Goal: Task Accomplishment & Management: Use online tool/utility

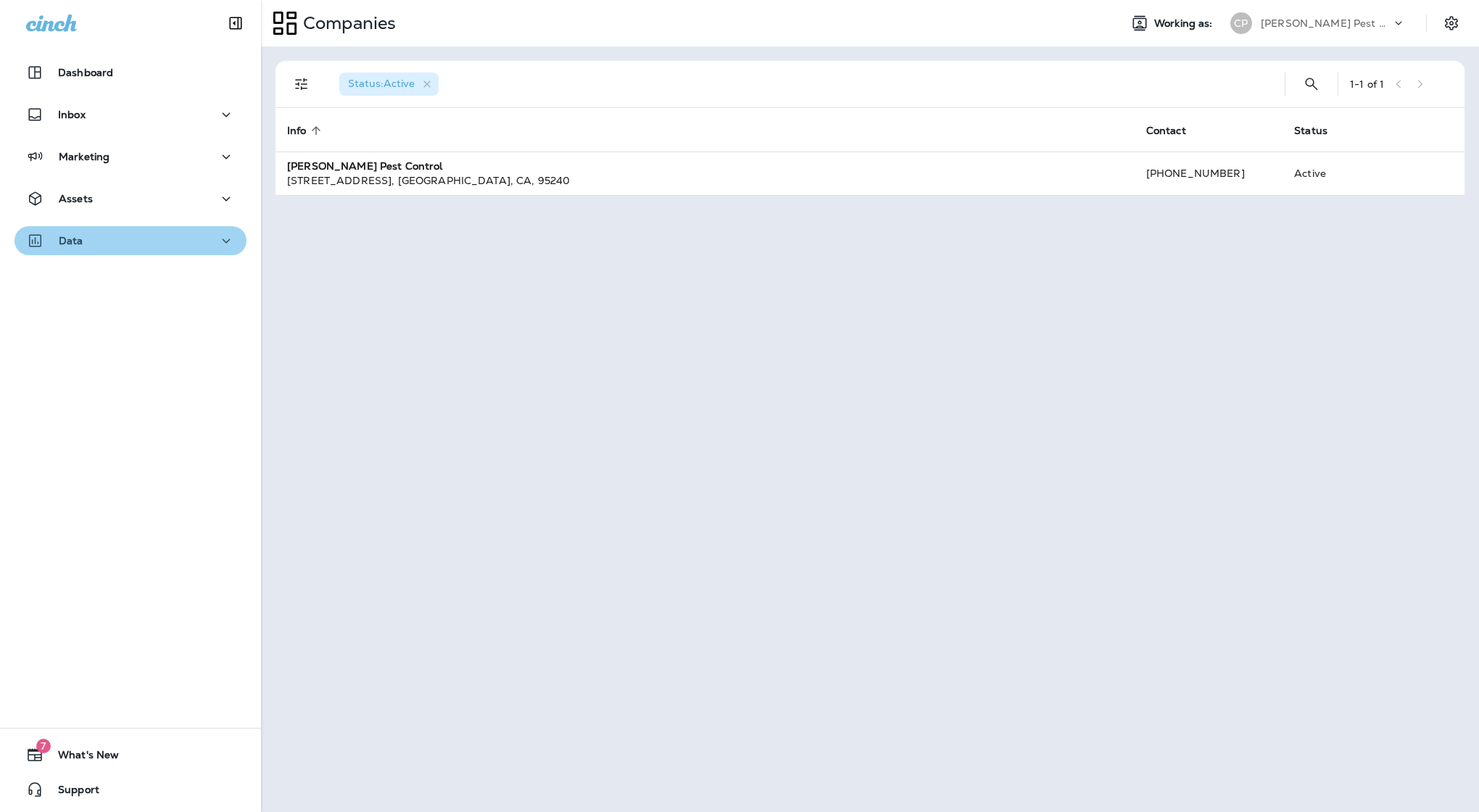
click at [138, 237] on div "Data" at bounding box center [130, 240] width 209 height 18
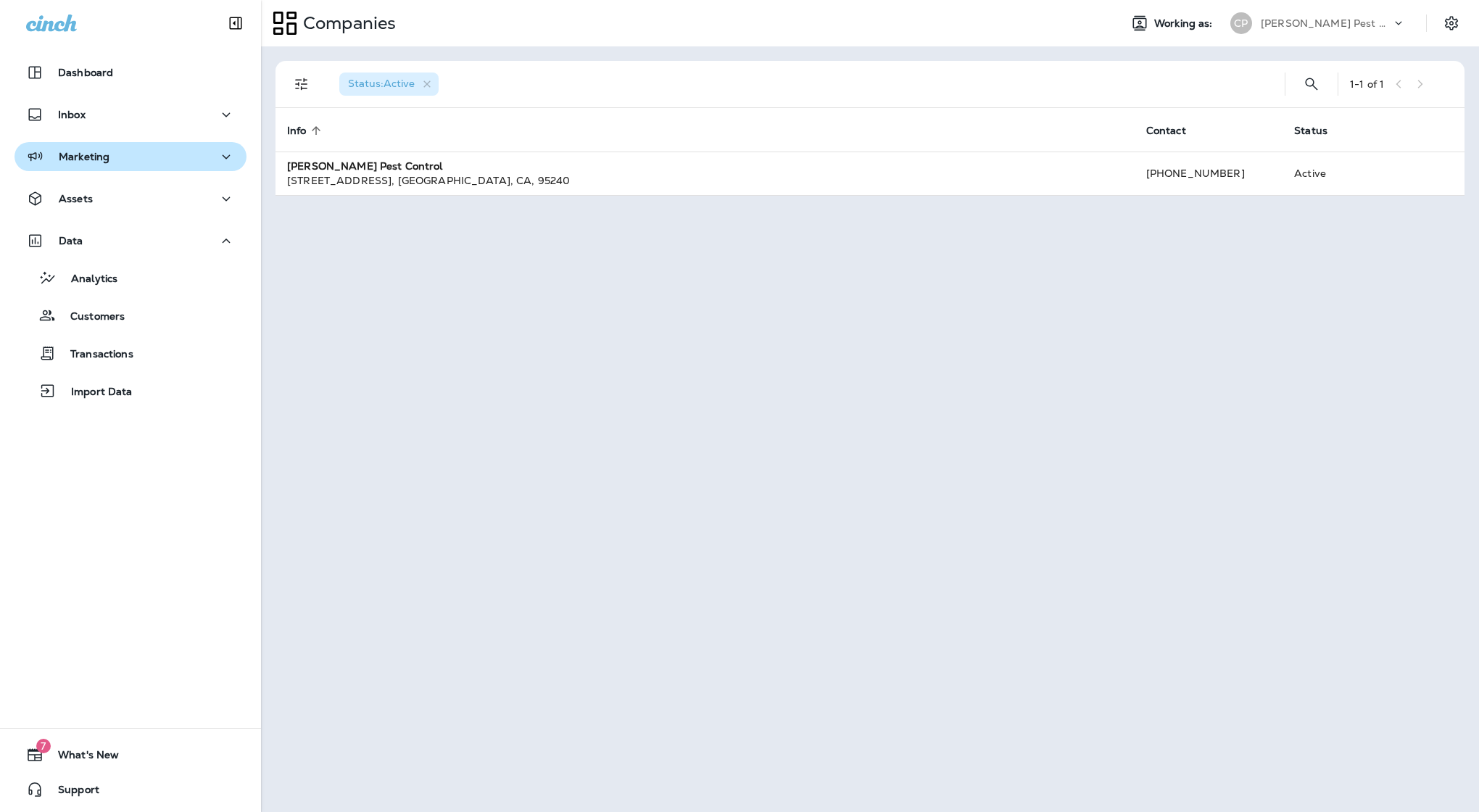
click at [170, 161] on div "Marketing" at bounding box center [130, 157] width 209 height 18
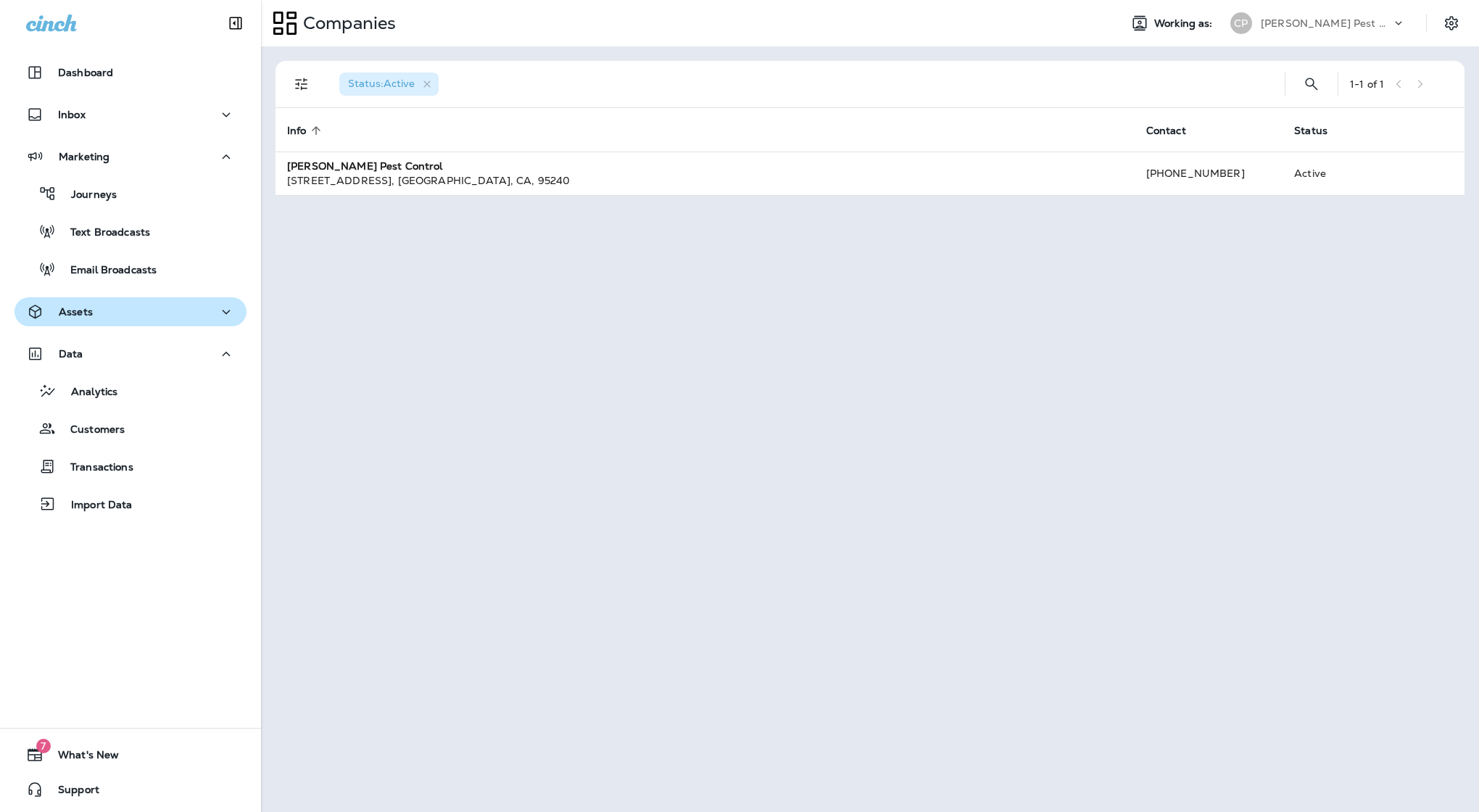
click at [120, 306] on div "Assets" at bounding box center [130, 312] width 209 height 18
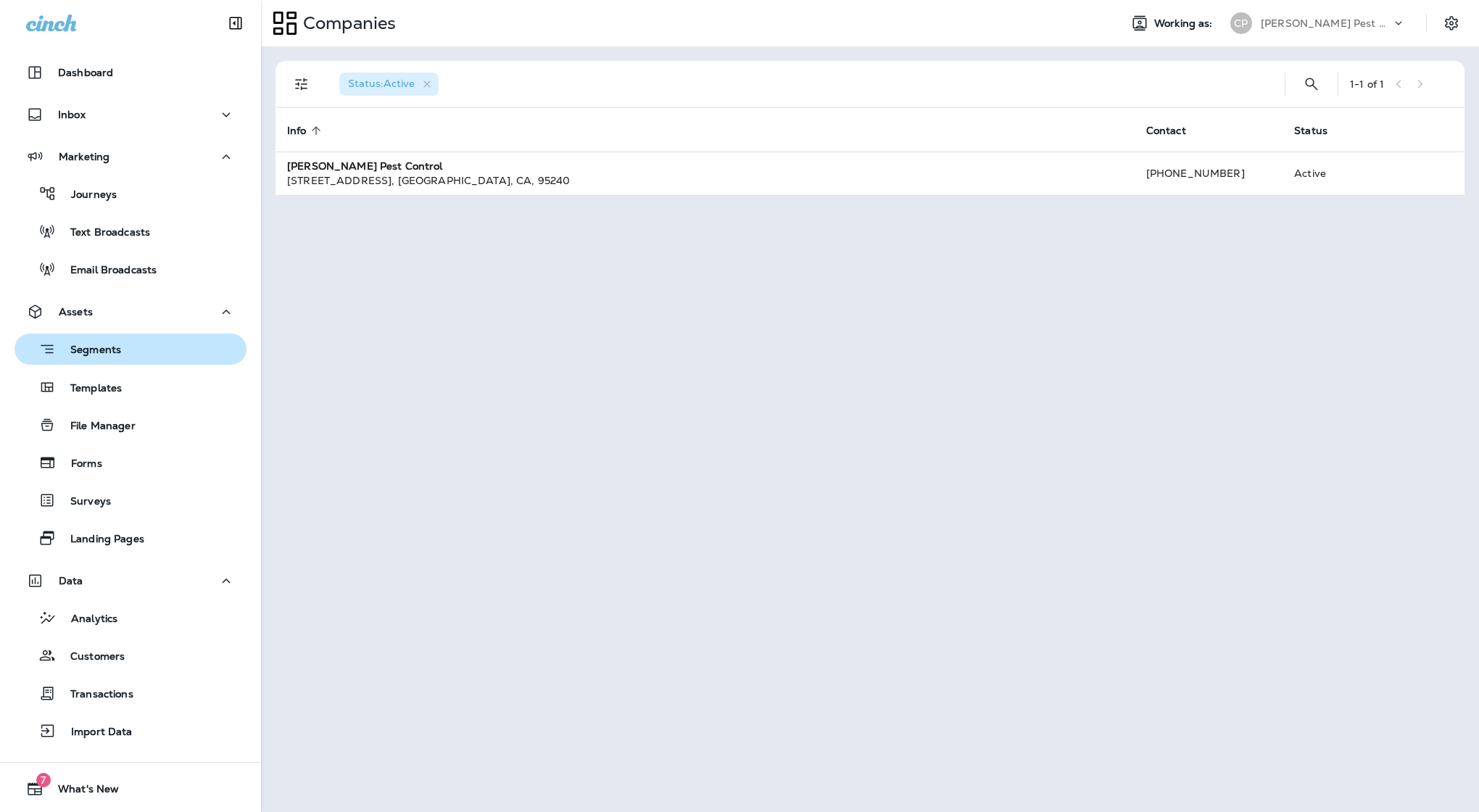
click at [111, 352] on p "Segments" at bounding box center [88, 350] width 65 height 14
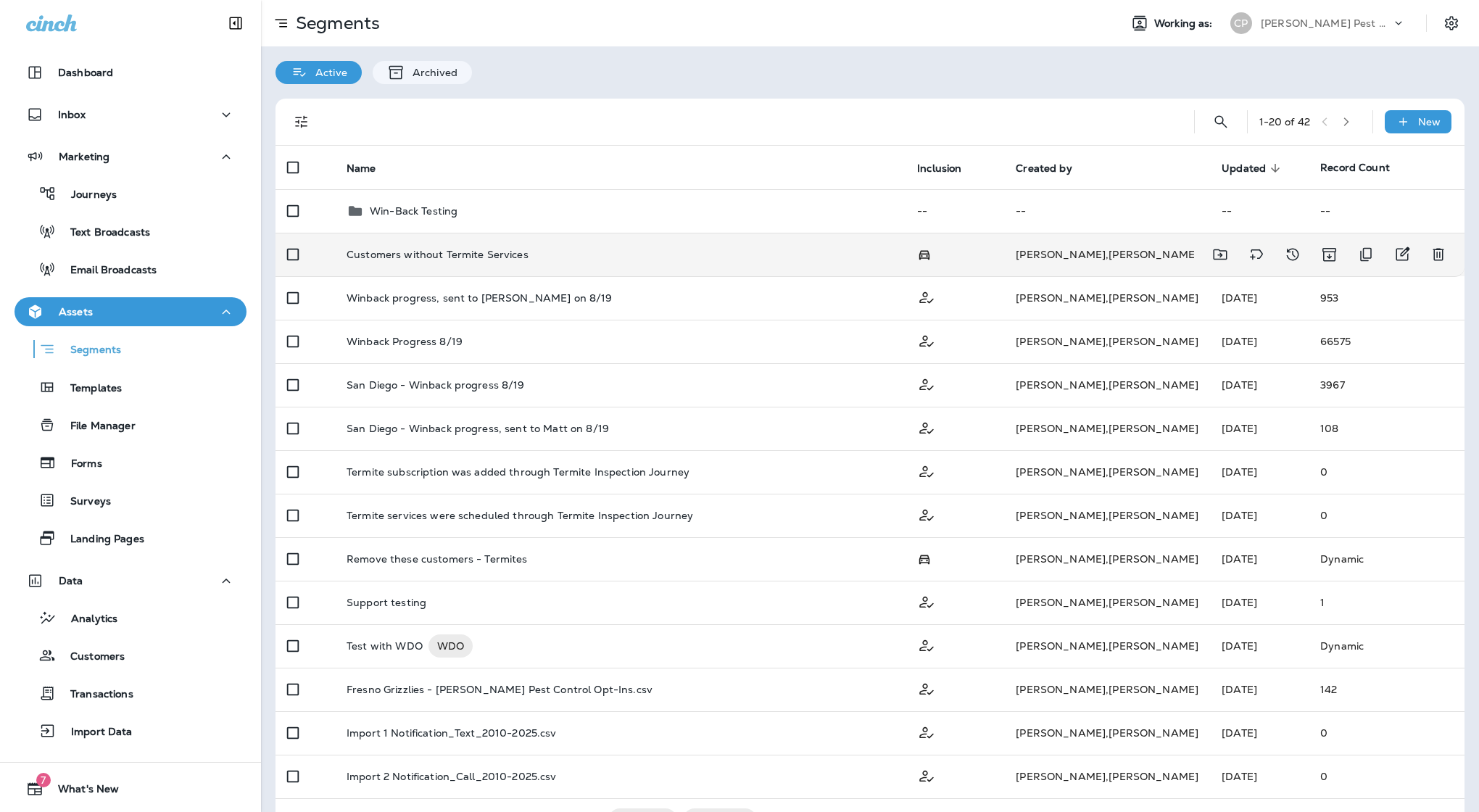
click at [377, 249] on p "Customers without Termite Services" at bounding box center [437, 254] width 182 height 12
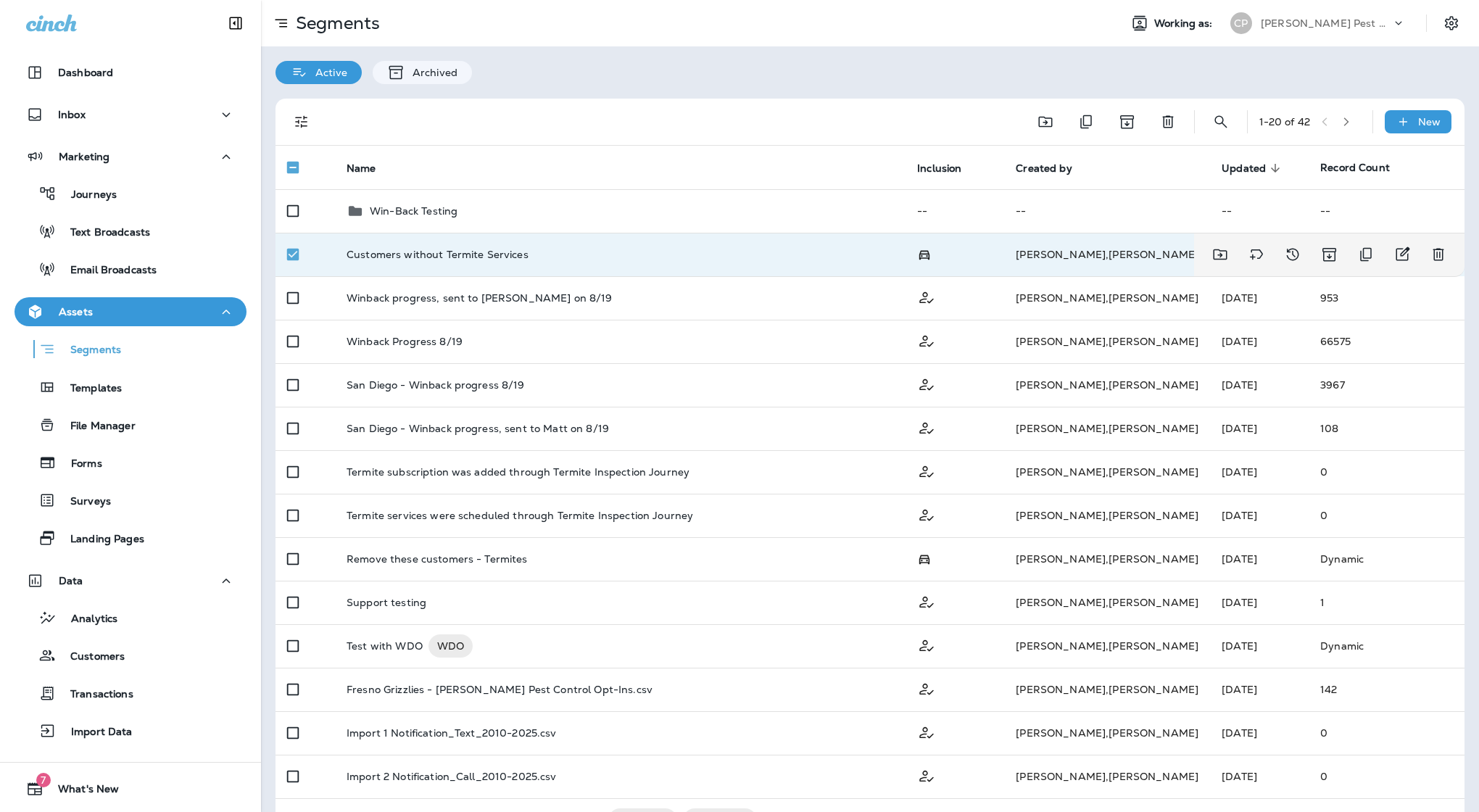
click at [502, 249] on p "Customers without Termite Services" at bounding box center [437, 254] width 182 height 12
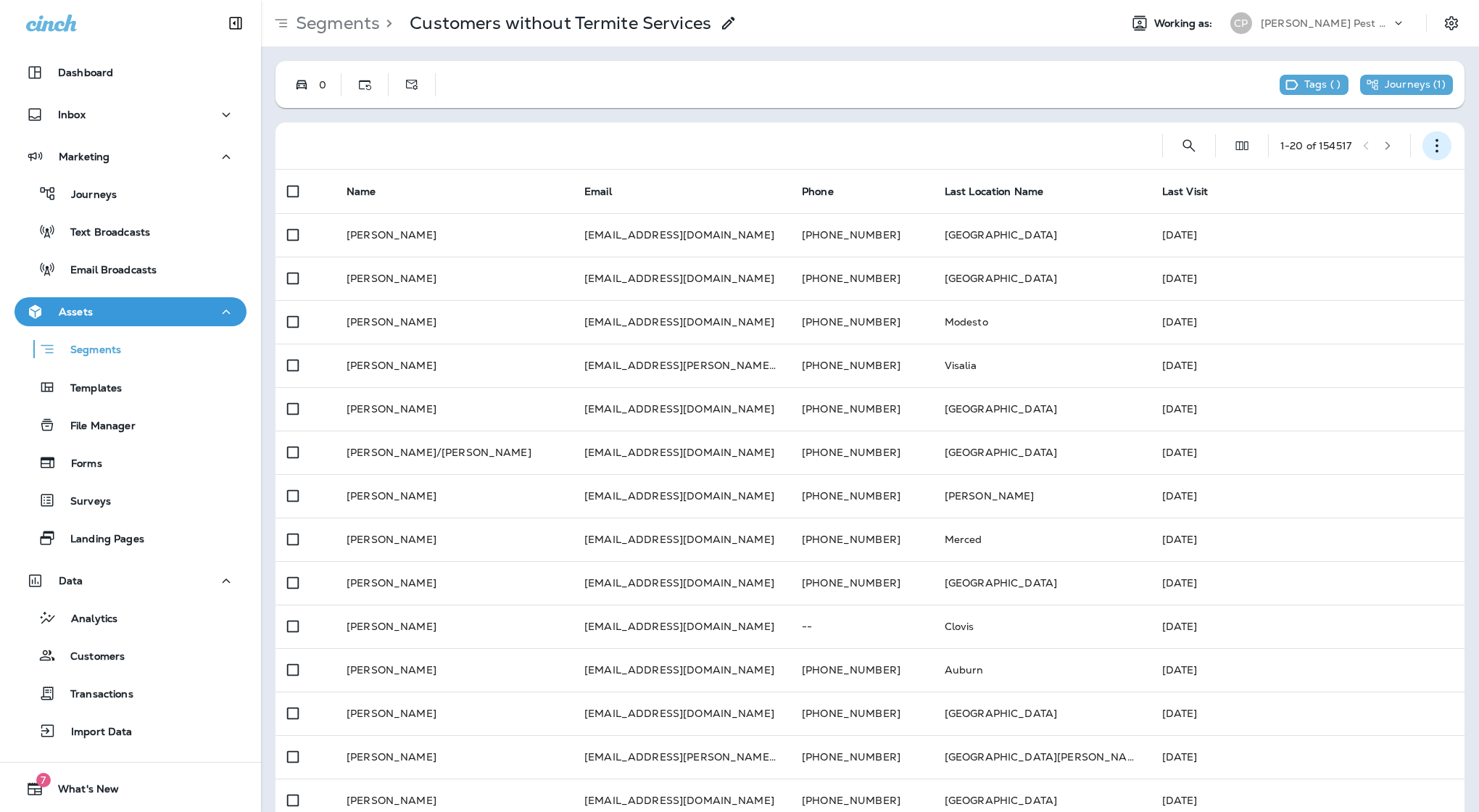
click at [1435, 139] on icon "button" at bounding box center [1437, 146] width 14 height 14
click at [1352, 254] on p "Export Customers" at bounding box center [1352, 253] width 96 height 12
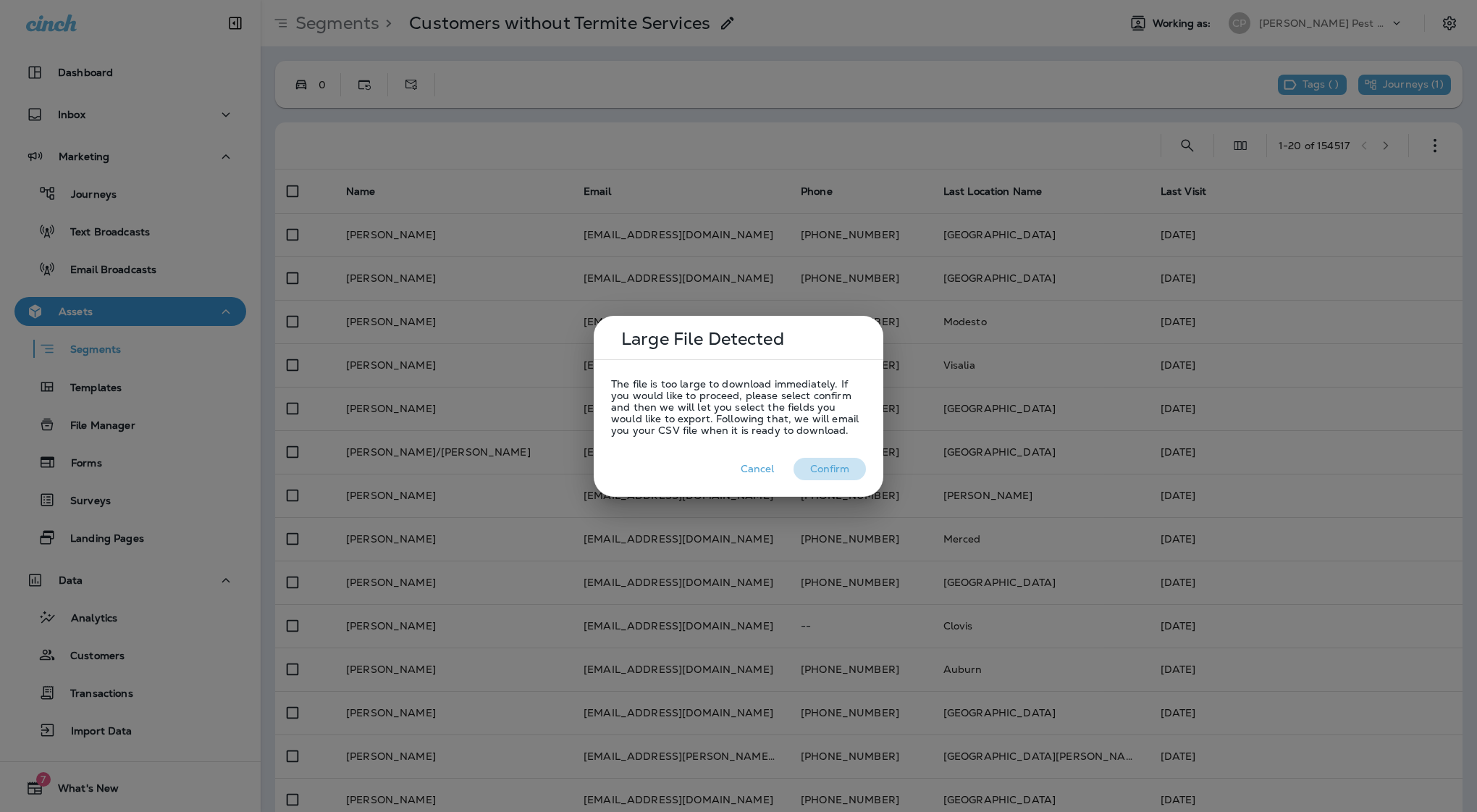
click at [832, 468] on button "Confirm" at bounding box center [830, 469] width 72 height 23
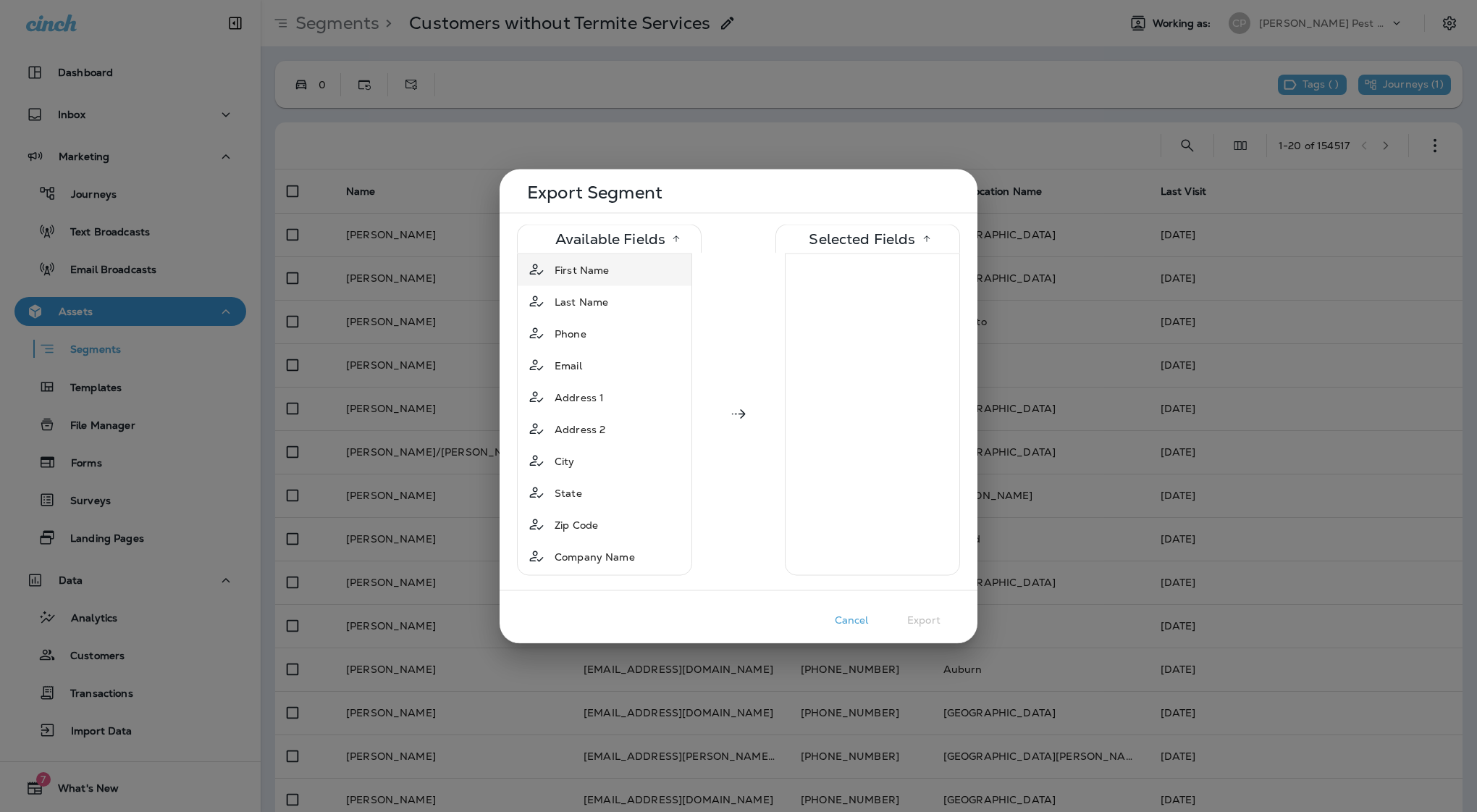
click at [604, 275] on span "First Name" at bounding box center [582, 269] width 54 height 14
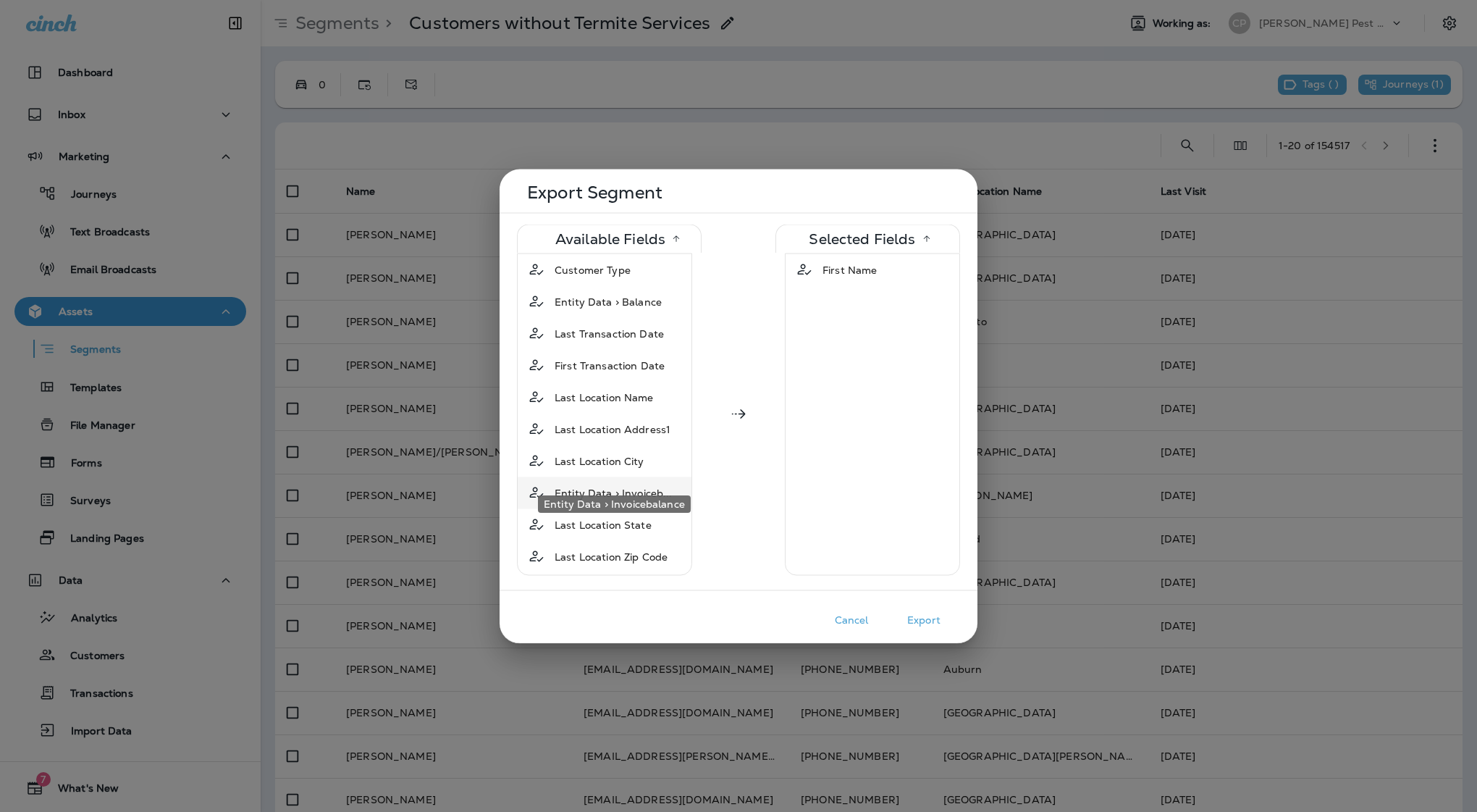
scroll to position [316, 0]
drag, startPoint x: 792, startPoint y: 190, endPoint x: 749, endPoint y: 190, distance: 43.0
click at [749, 190] on p "Export Segment" at bounding box center [740, 192] width 427 height 12
drag, startPoint x: 745, startPoint y: 172, endPoint x: 773, endPoint y: 160, distance: 30.5
click at [773, 160] on div "Export Segment Available Fields Selected Fields Last Name Phone Email Address 1…" at bounding box center [738, 406] width 1477 height 812
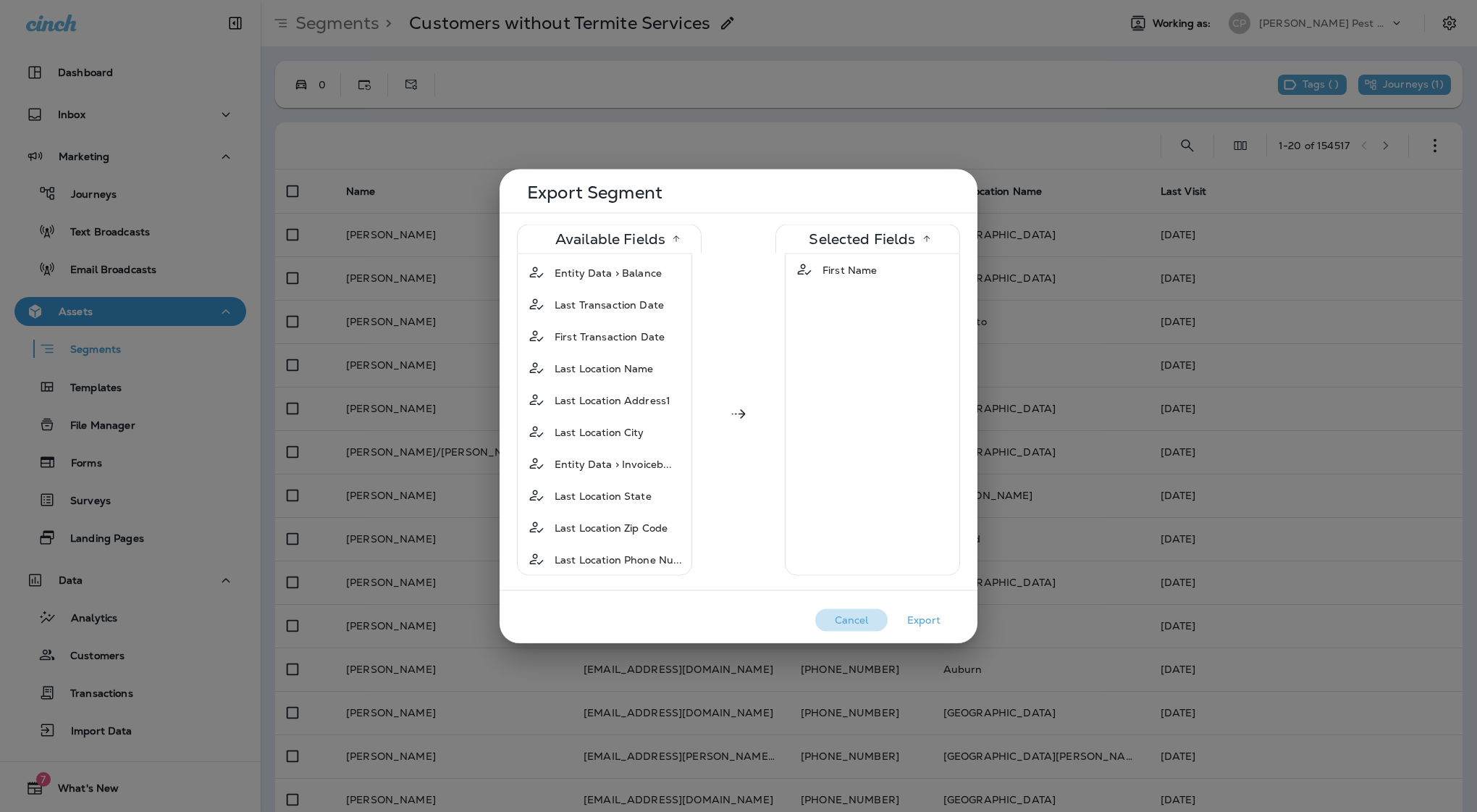
click at [861, 615] on button "Cancel" at bounding box center [851, 619] width 72 height 23
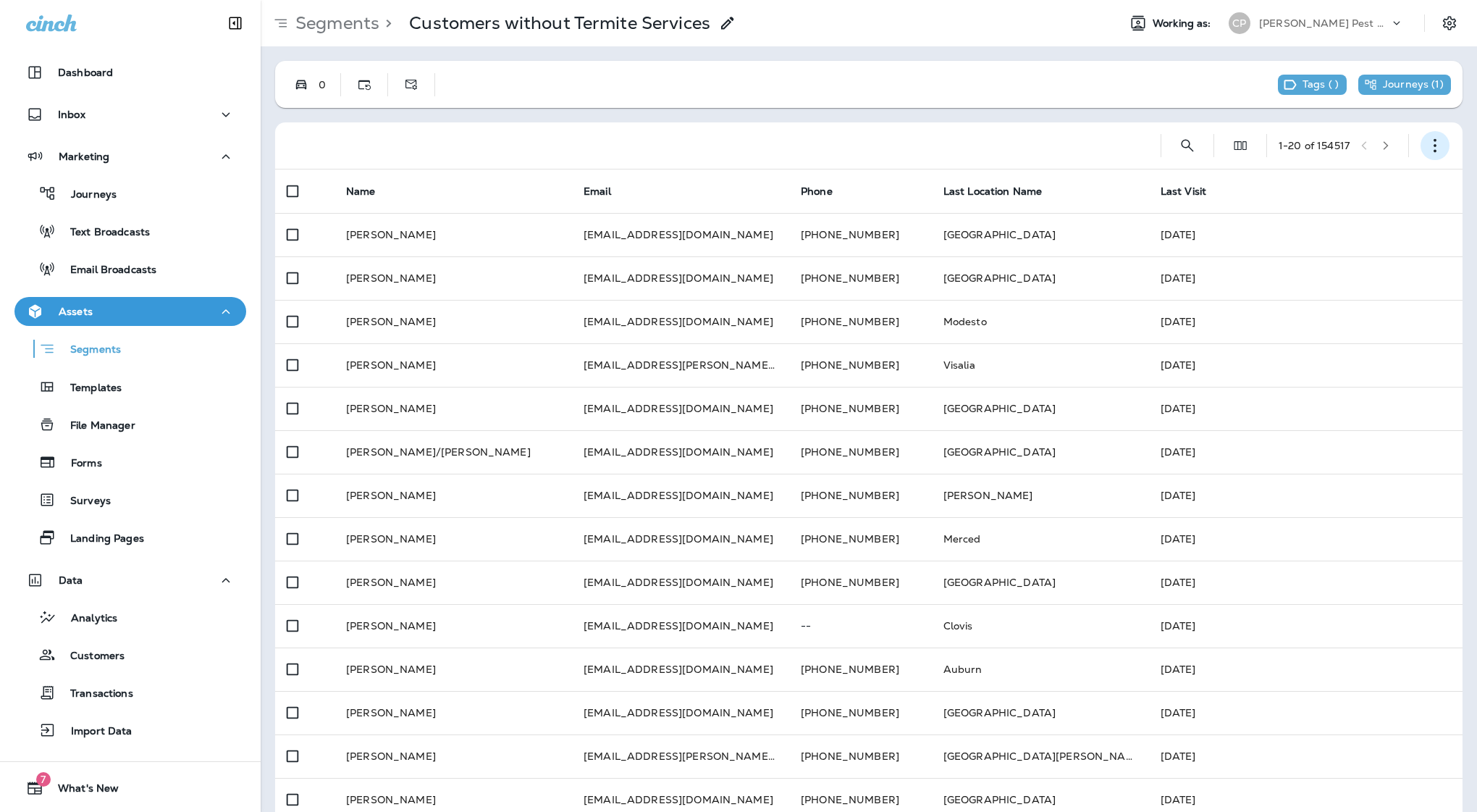
click at [1431, 148] on icon "button" at bounding box center [1435, 146] width 14 height 14
click at [1361, 258] on p "Export Customers" at bounding box center [1350, 253] width 96 height 12
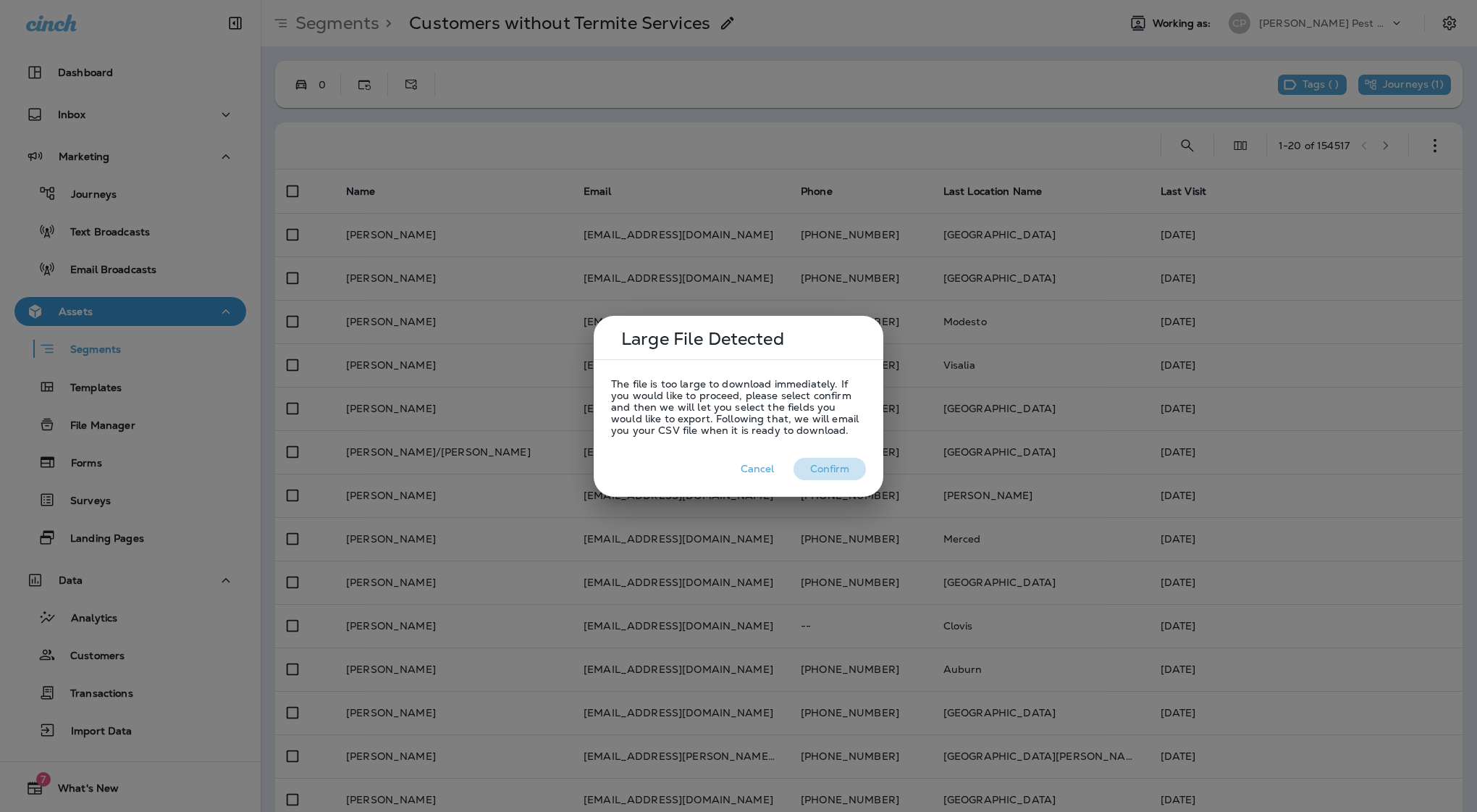
click at [832, 471] on button "Confirm" at bounding box center [830, 469] width 72 height 23
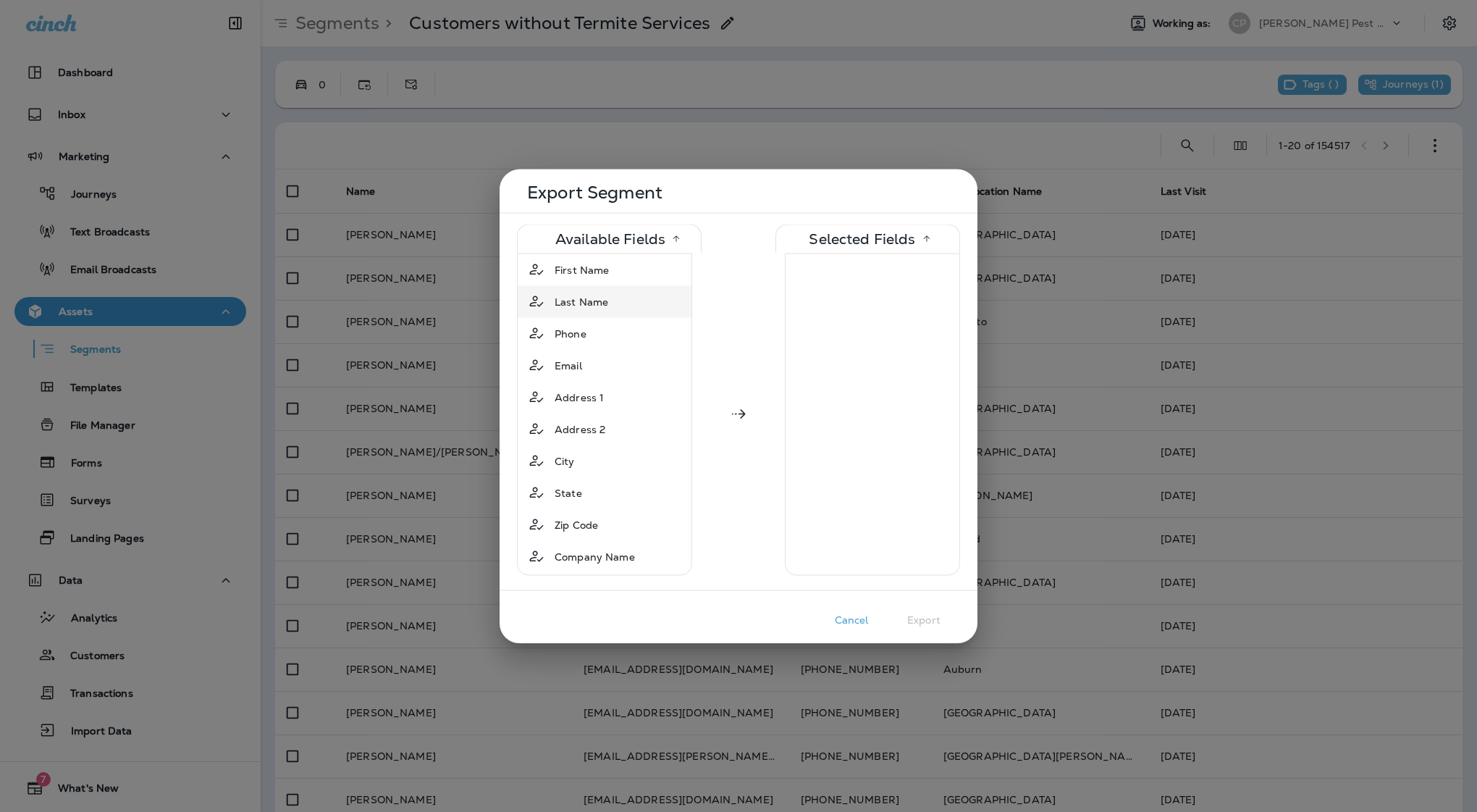
scroll to position [0, 0]
click at [591, 274] on span "First Name" at bounding box center [582, 269] width 54 height 14
click at [589, 275] on span "Last Name" at bounding box center [582, 269] width 54 height 14
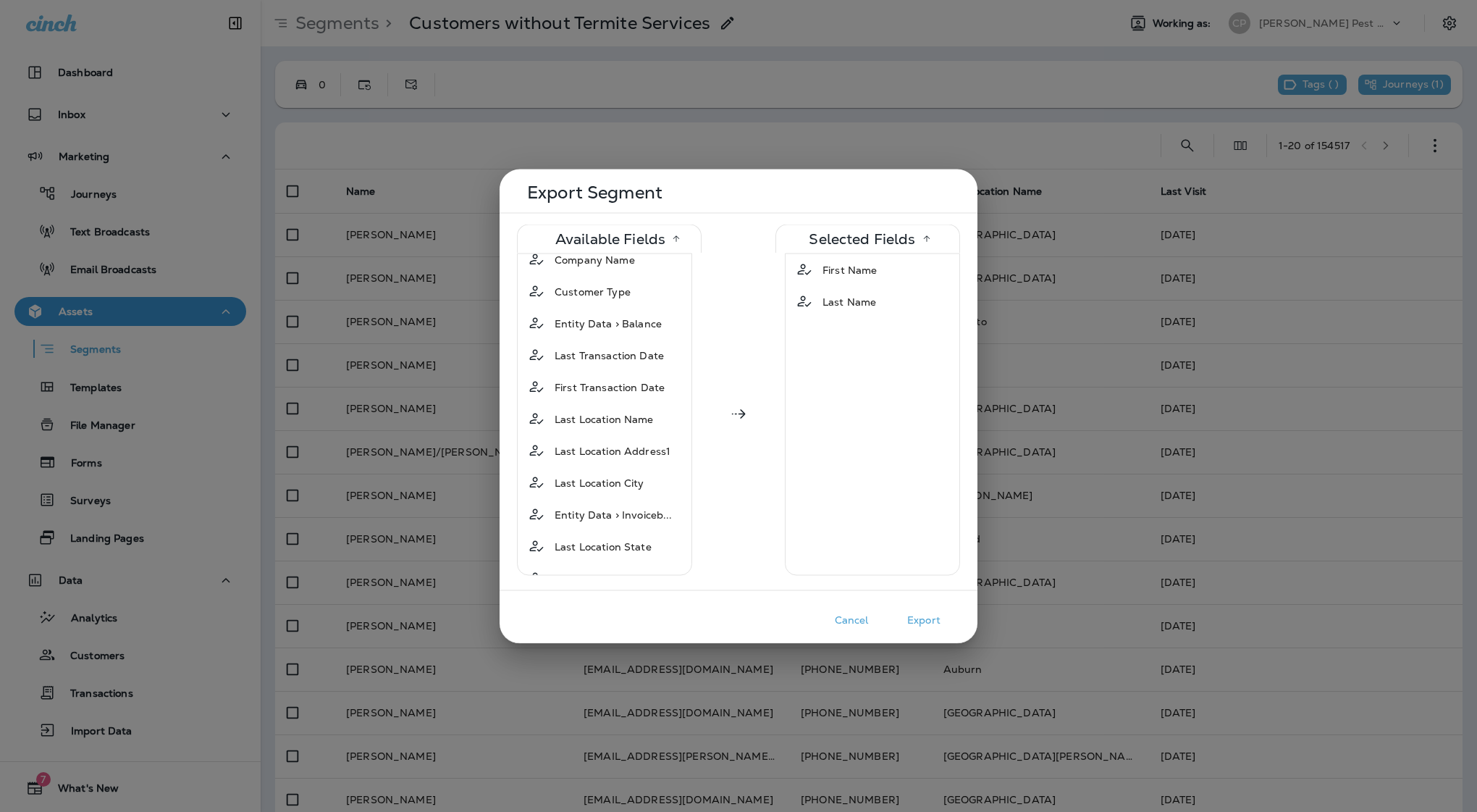
scroll to position [245, 0]
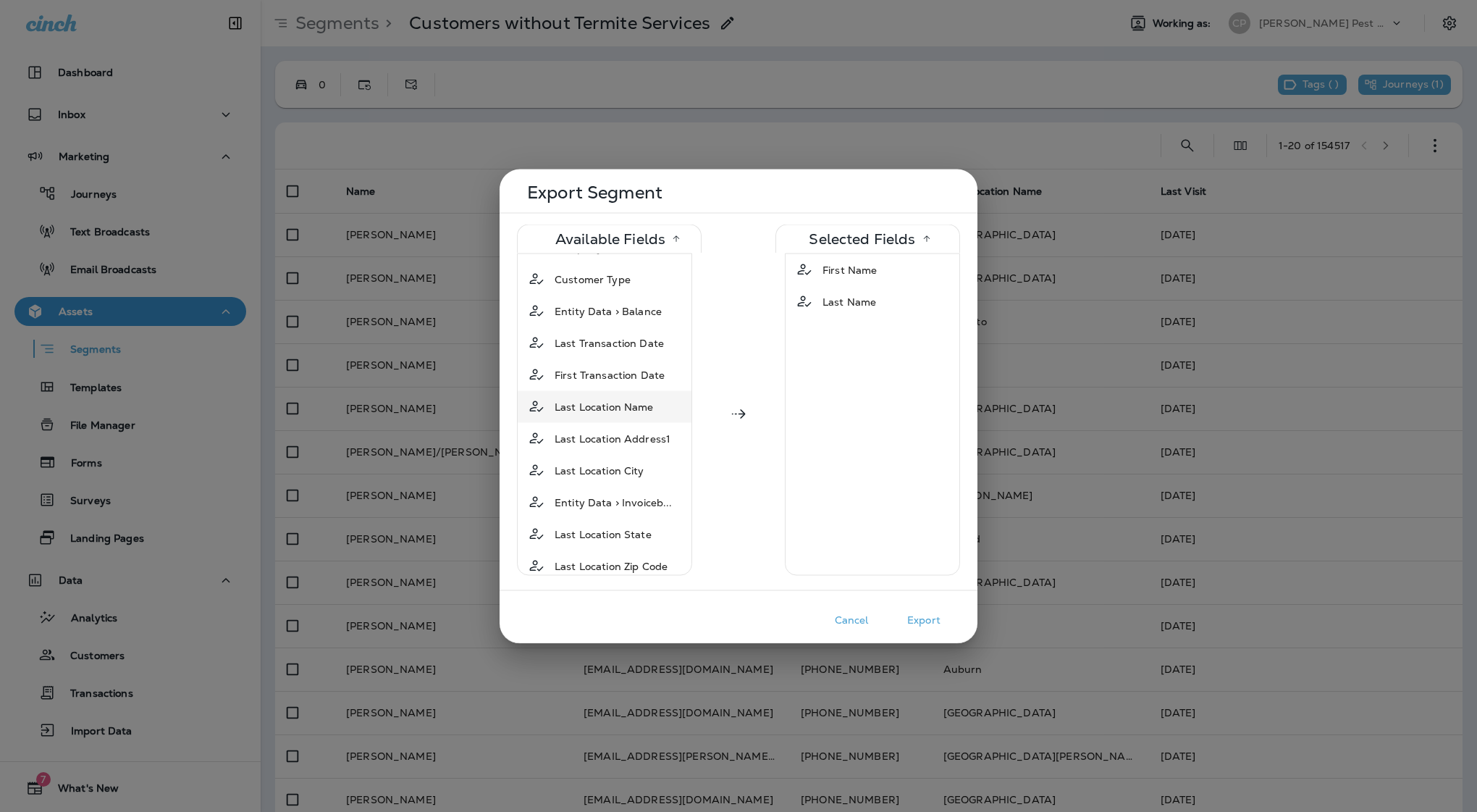
click at [622, 406] on span "Last Location Name" at bounding box center [604, 406] width 99 height 14
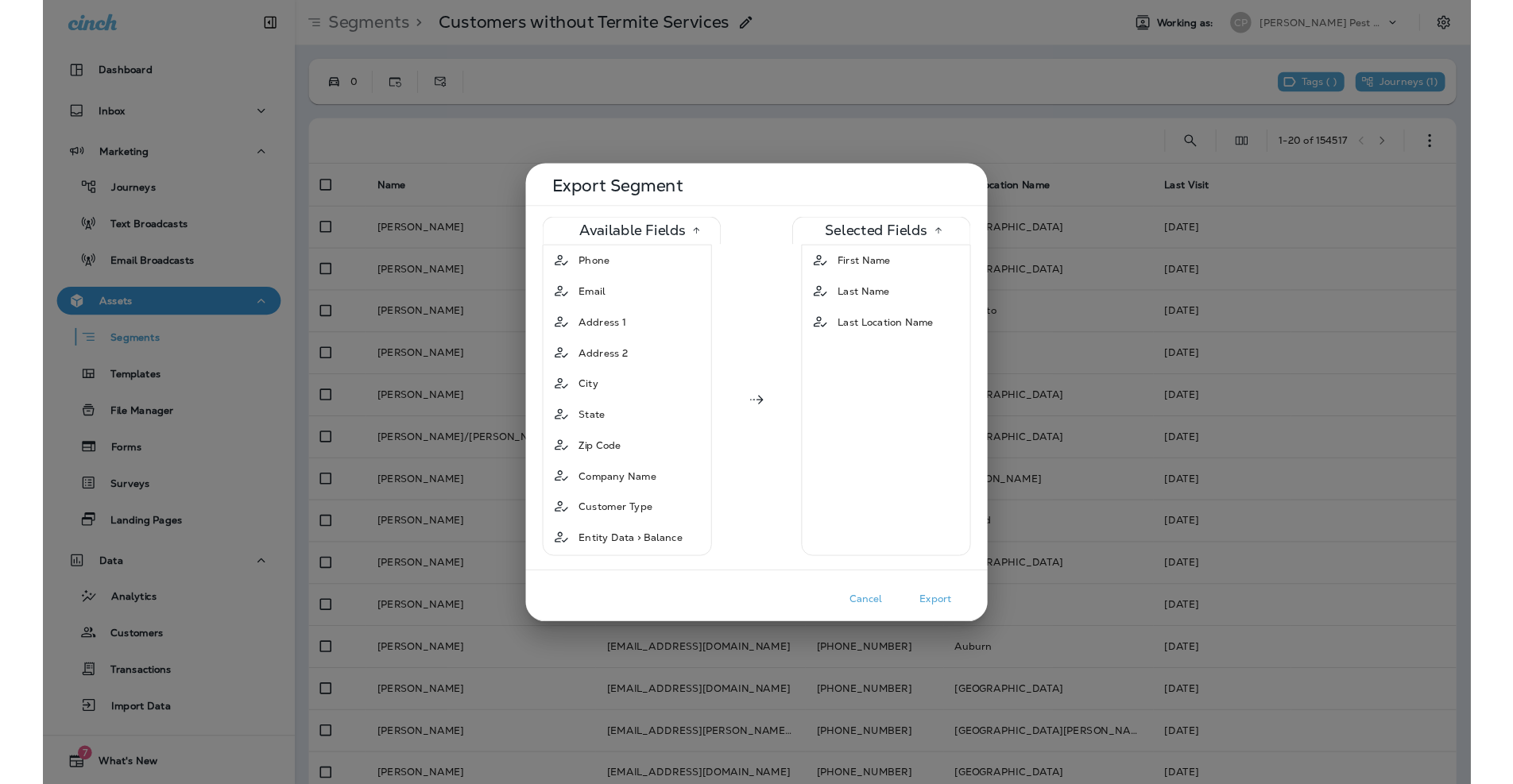
scroll to position [0, 0]
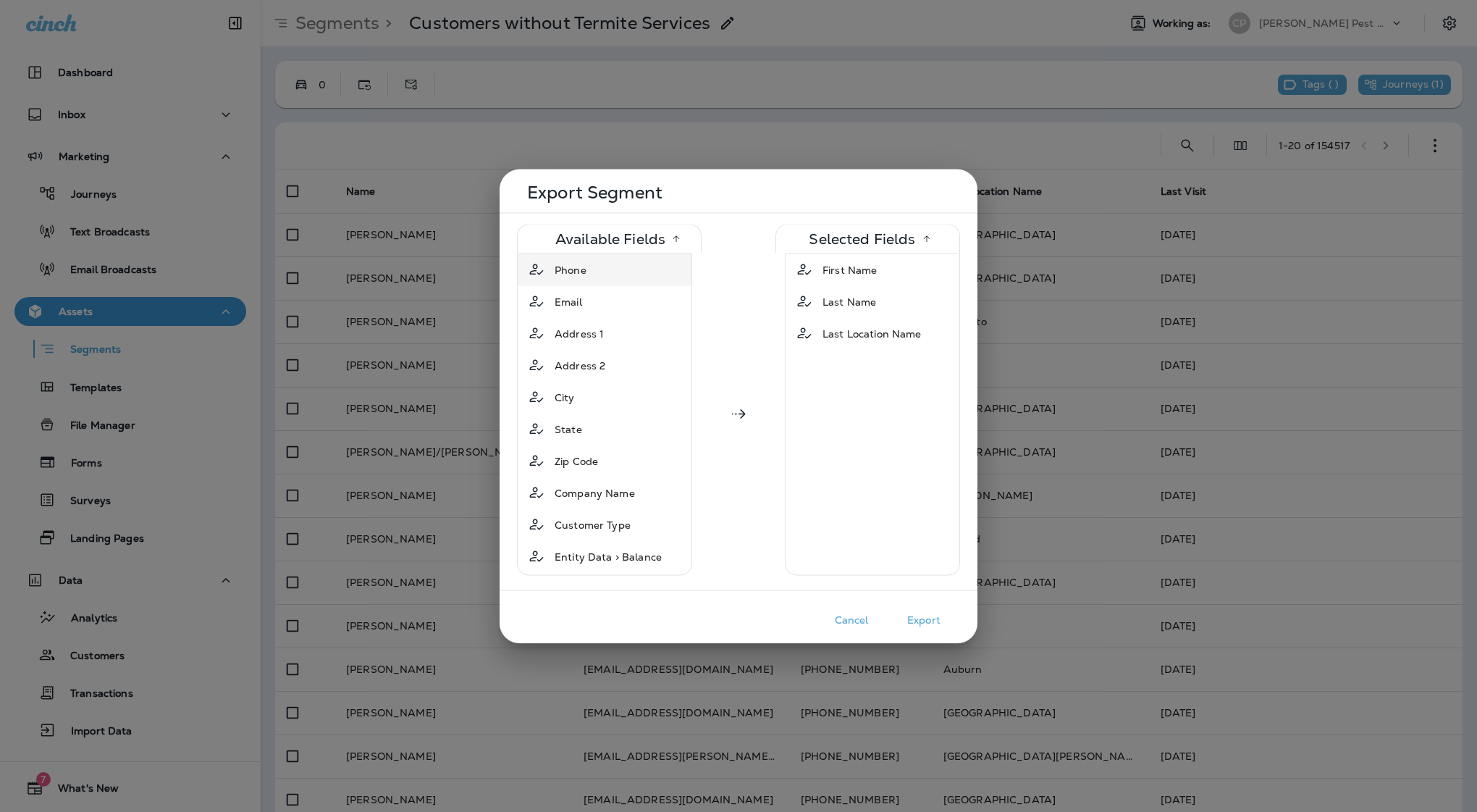
click at [586, 271] on span "Phone" at bounding box center [570, 269] width 31 height 14
click at [928, 622] on button "Export" at bounding box center [924, 619] width 72 height 23
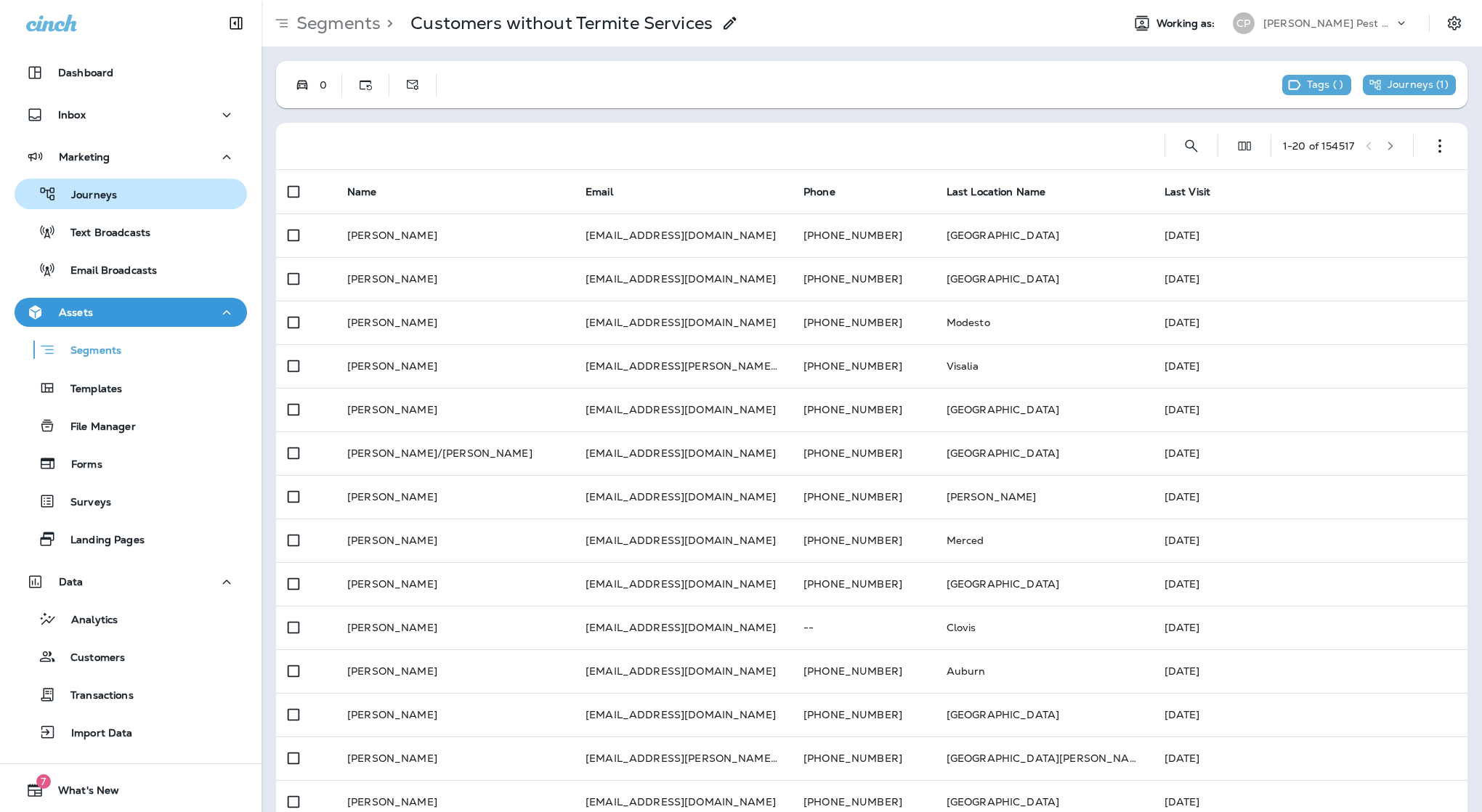
click at [93, 194] on p "Journeys" at bounding box center [87, 195] width 60 height 13
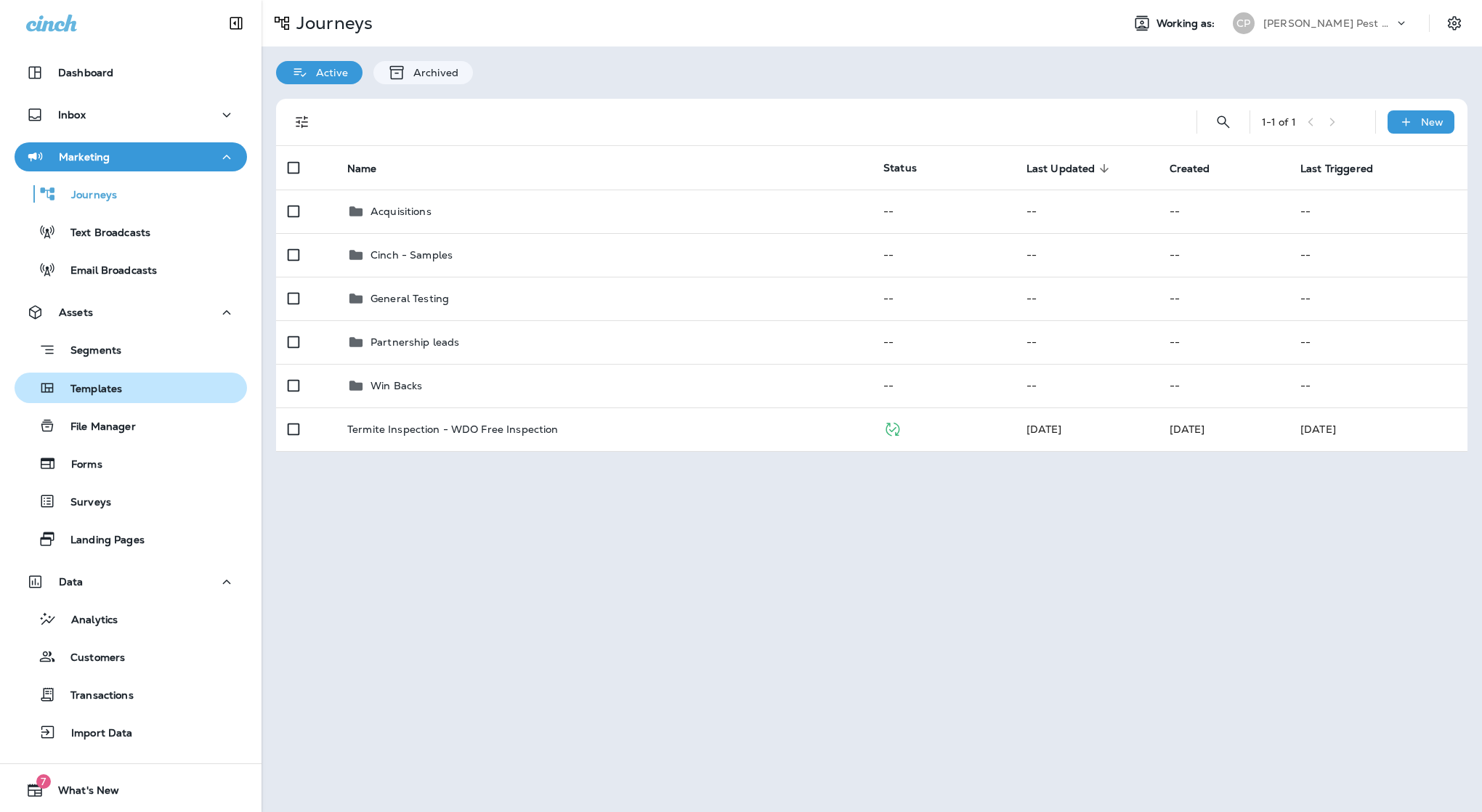
click at [113, 388] on p "Templates" at bounding box center [89, 389] width 66 height 13
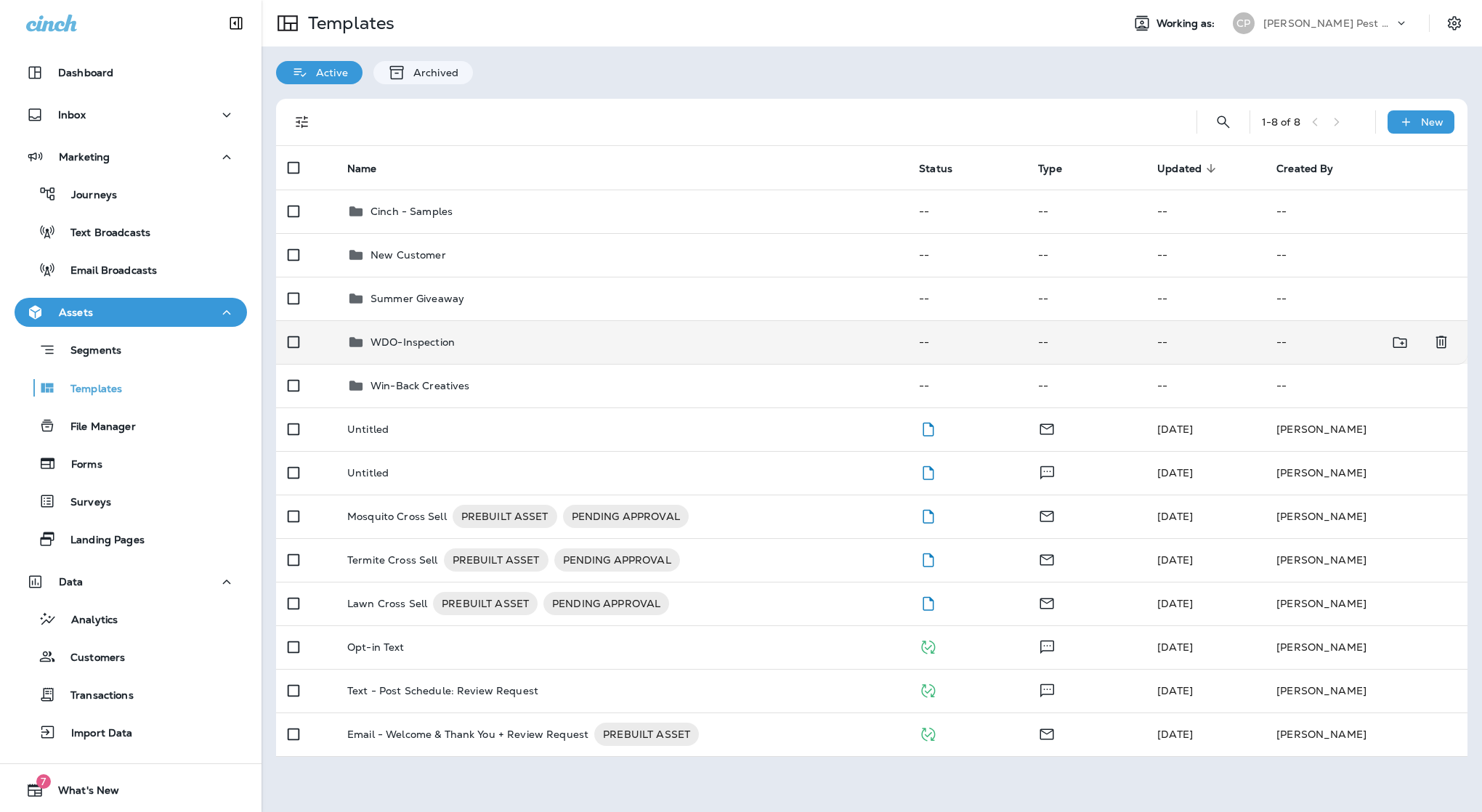
click at [408, 336] on p "WDO-Inspection" at bounding box center [412, 342] width 84 height 12
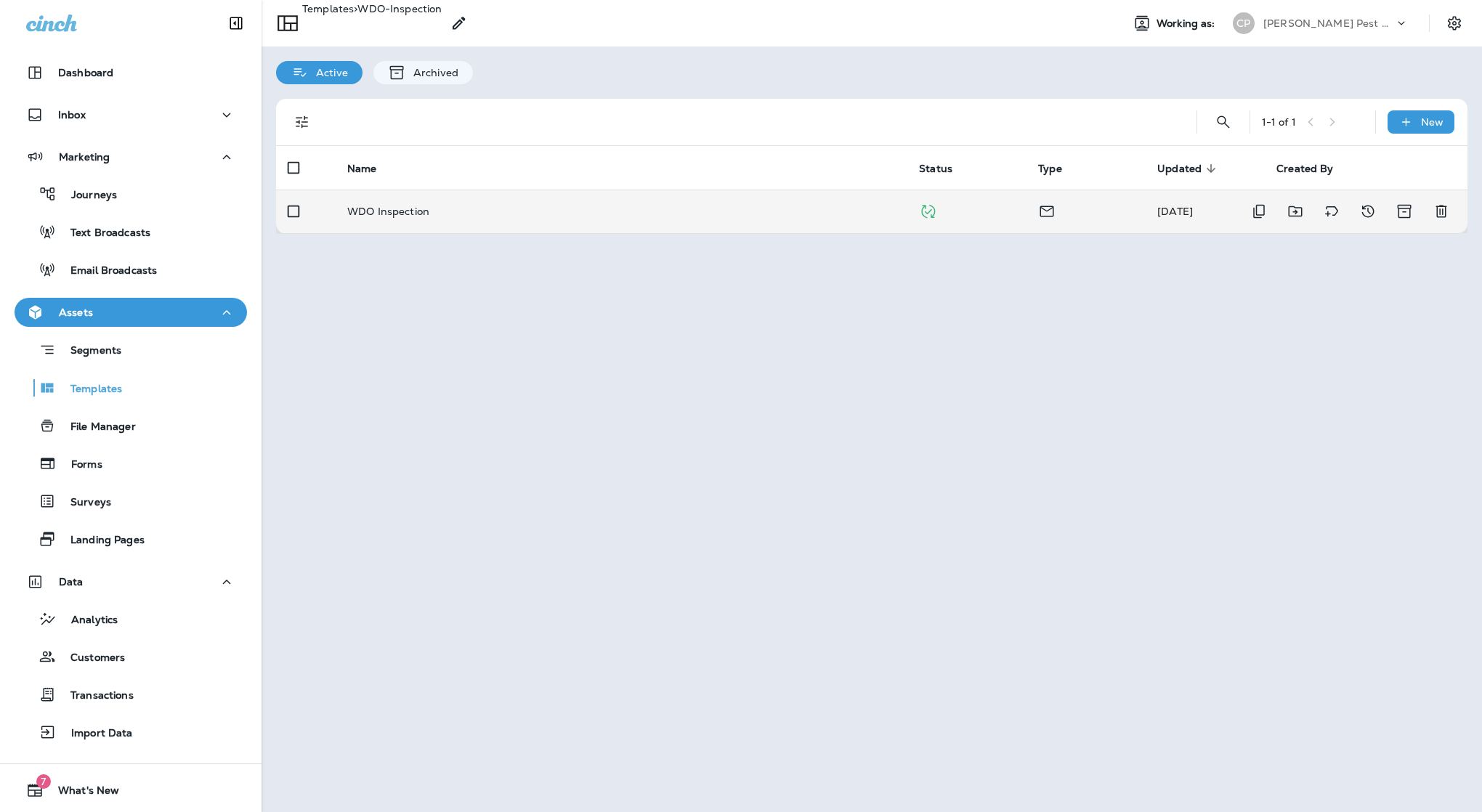
click at [389, 205] on p "WDO Inspection" at bounding box center [388, 211] width 82 height 12
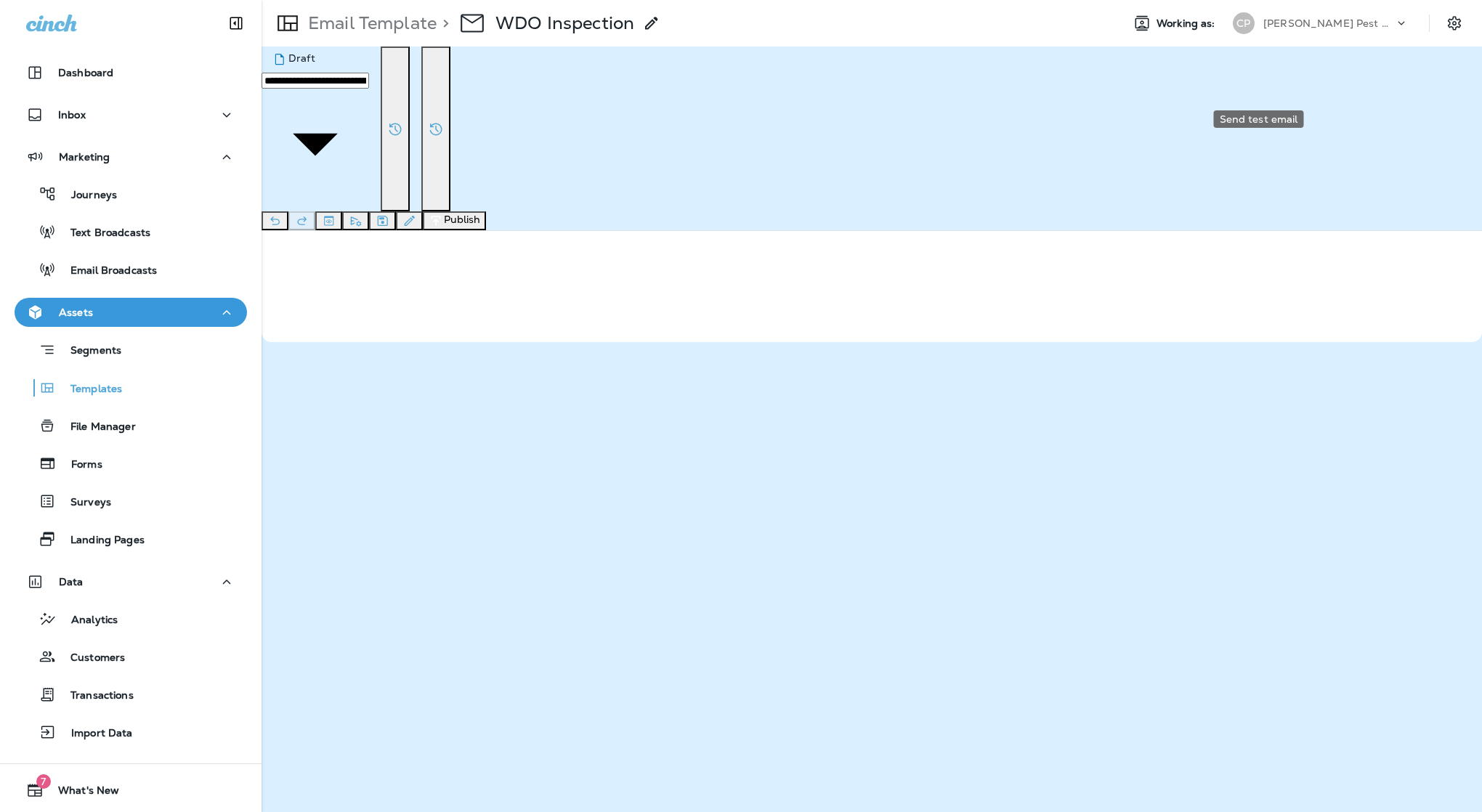
click at [363, 214] on icon "Send test email" at bounding box center [355, 221] width 15 height 14
click at [82, 358] on button "Send" at bounding box center [63, 350] width 37 height 16
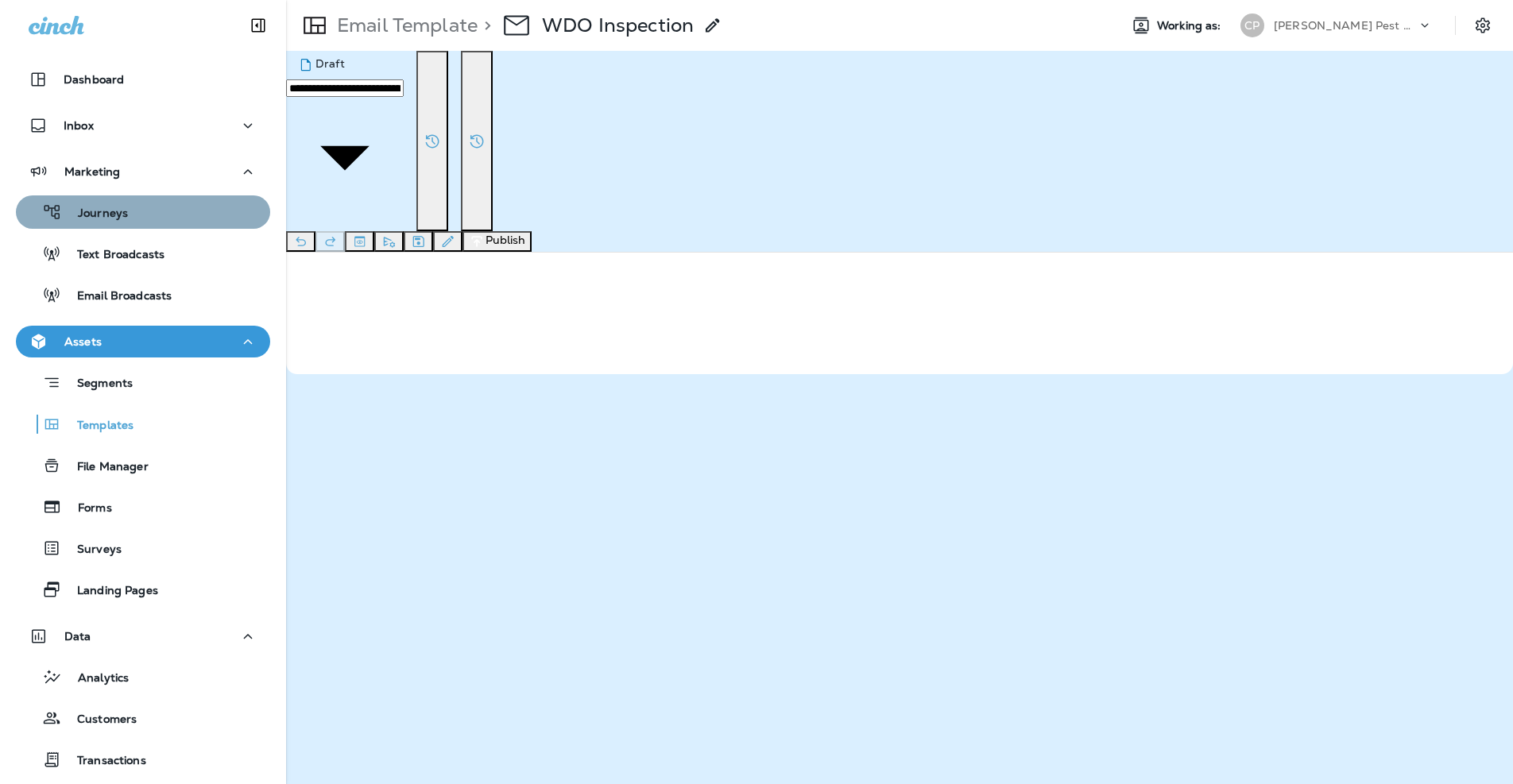
click at [111, 214] on p "Journeys" at bounding box center [95, 213] width 66 height 15
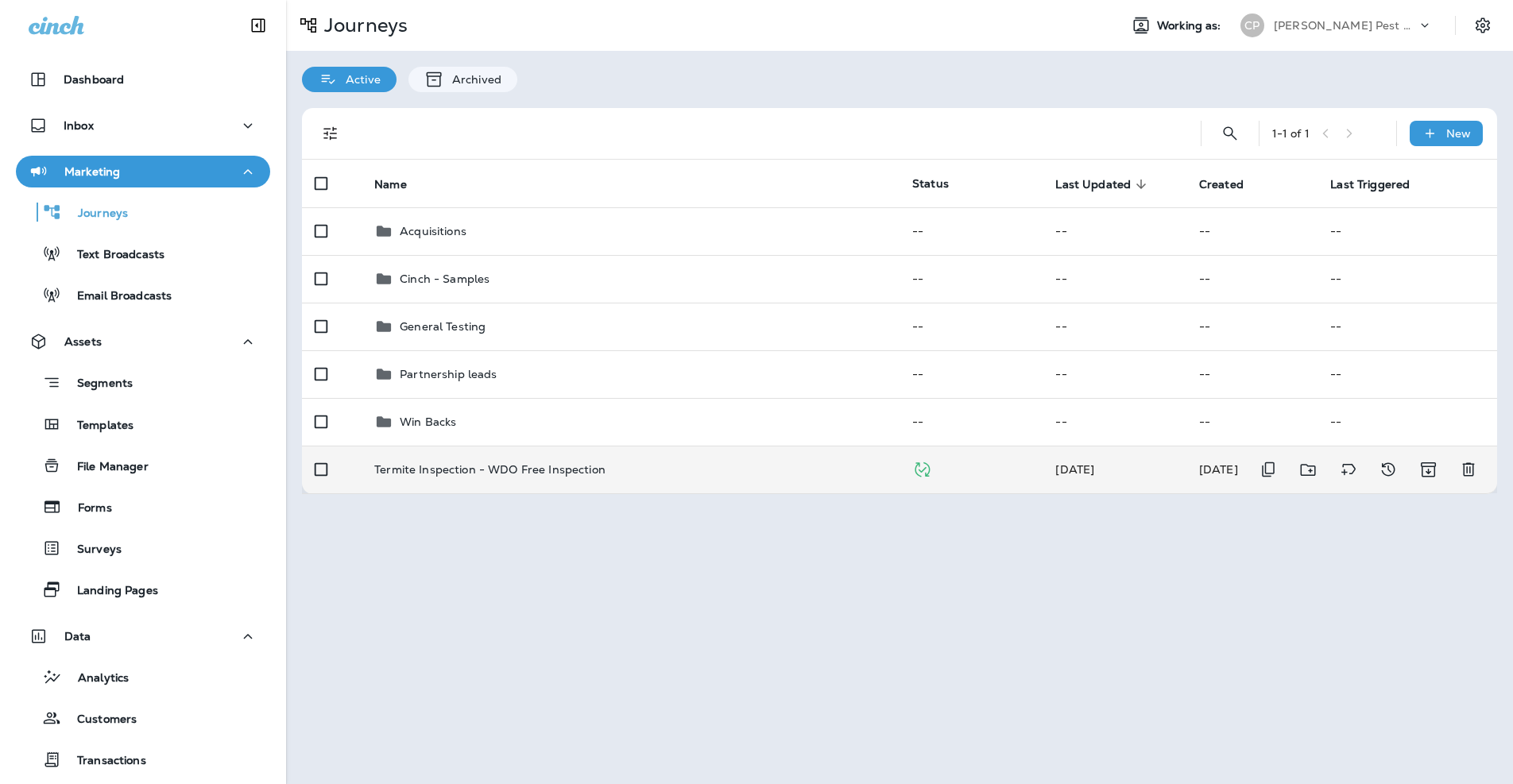
click at [438, 463] on p "Termite Inspection - WDO Free Inspection" at bounding box center [490, 469] width 231 height 13
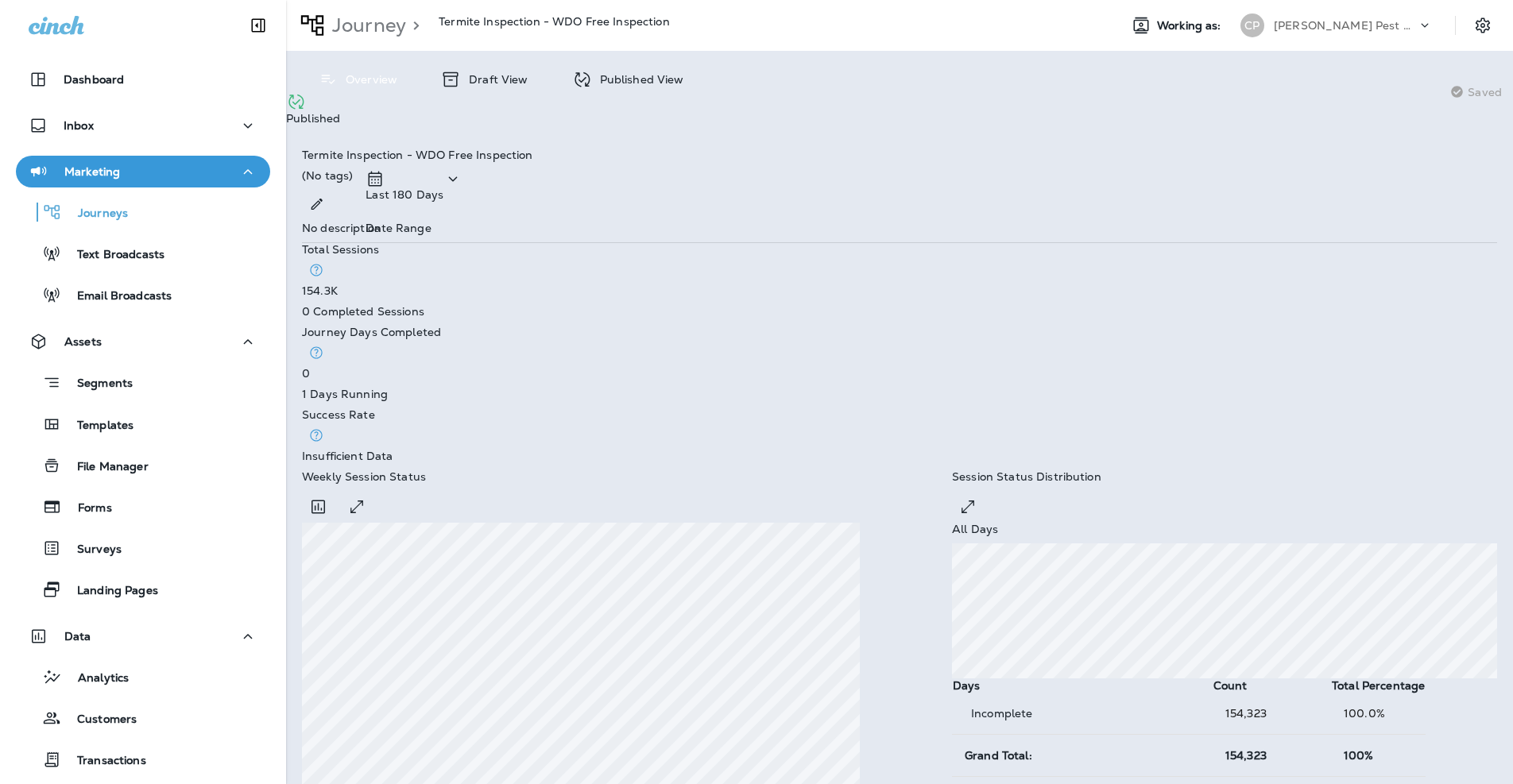
click at [615, 85] on p "Published View" at bounding box center [638, 79] width 92 height 13
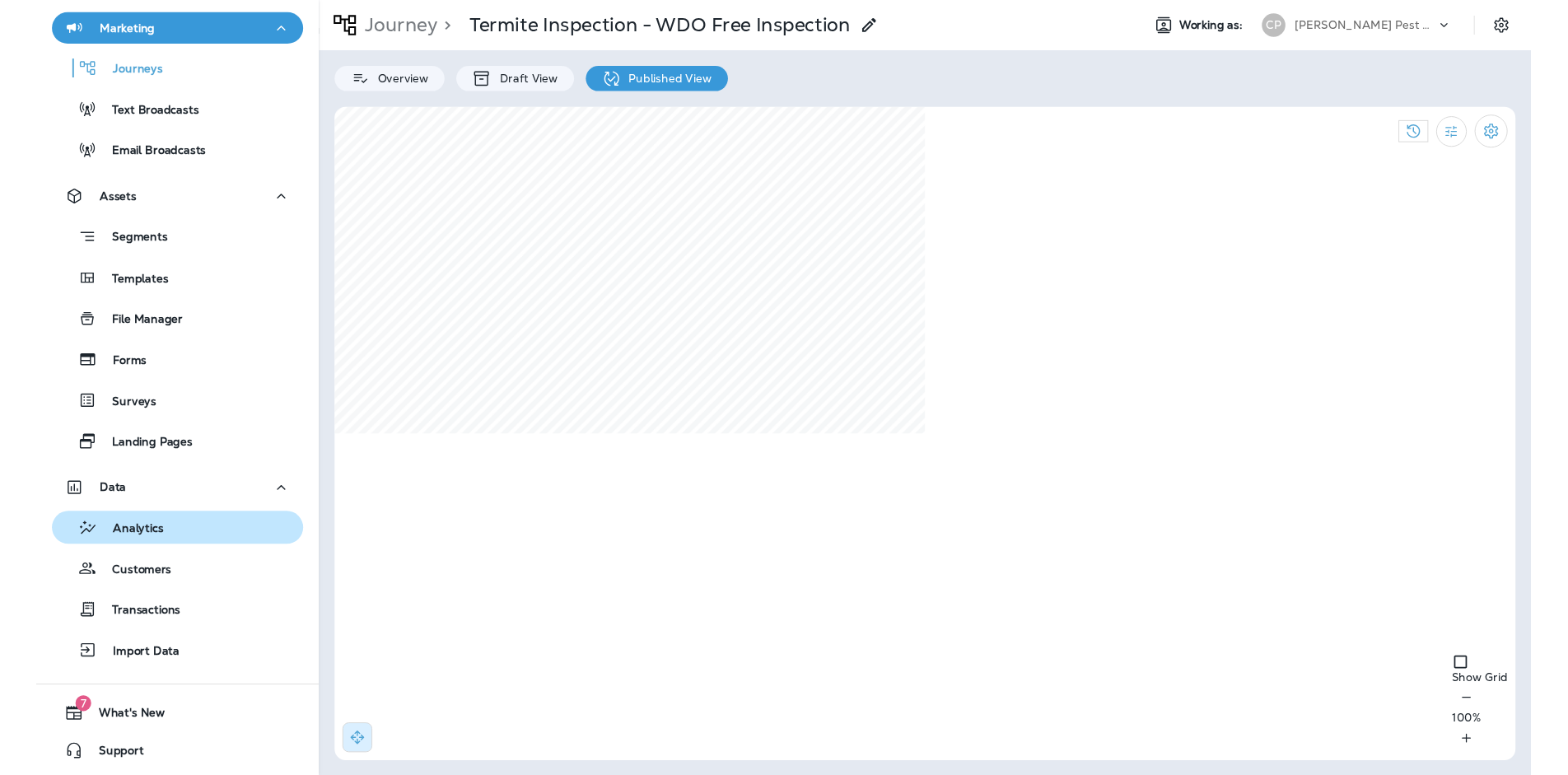
scroll to position [149, 0]
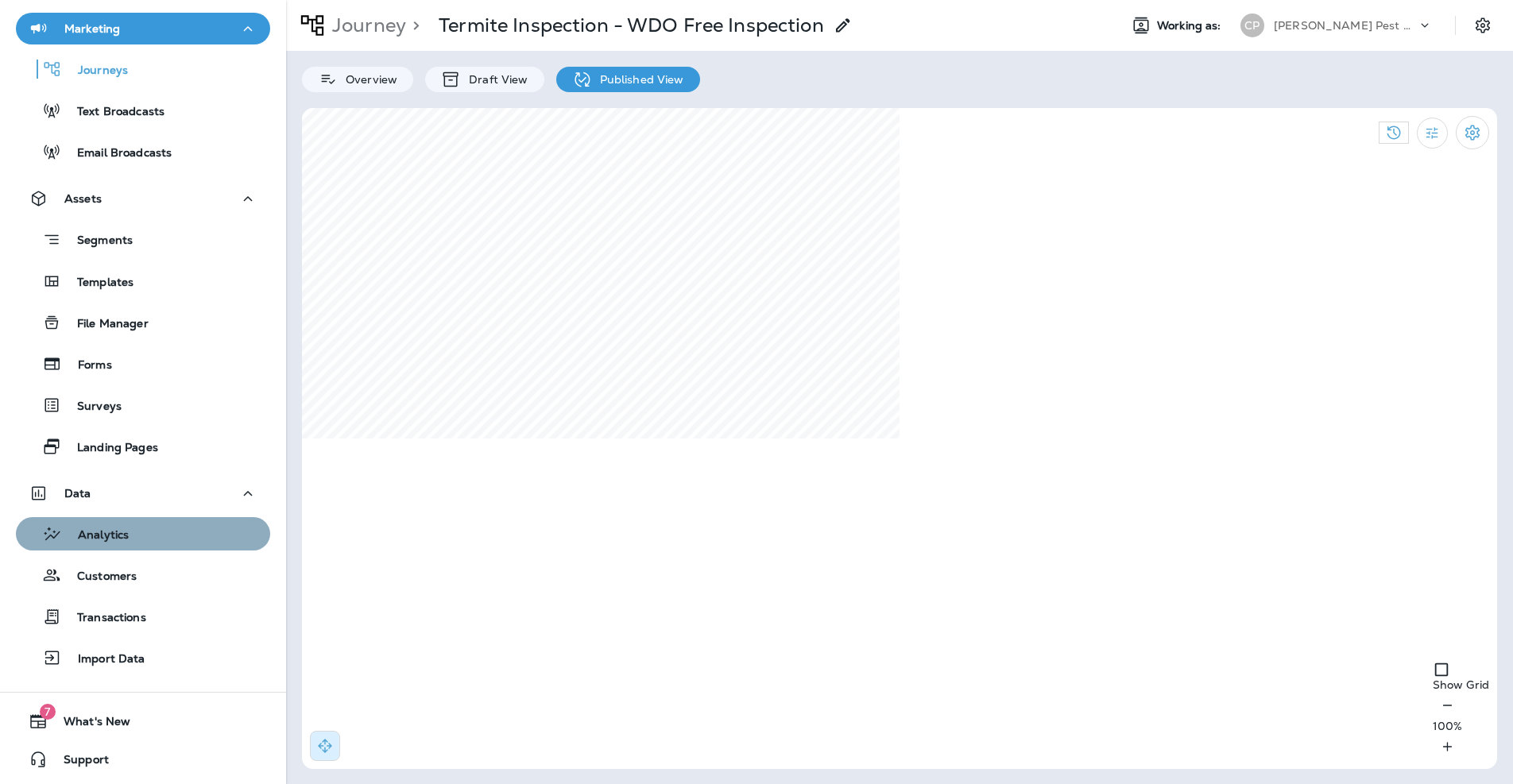
click at [115, 534] on p "Analytics" at bounding box center [95, 535] width 66 height 15
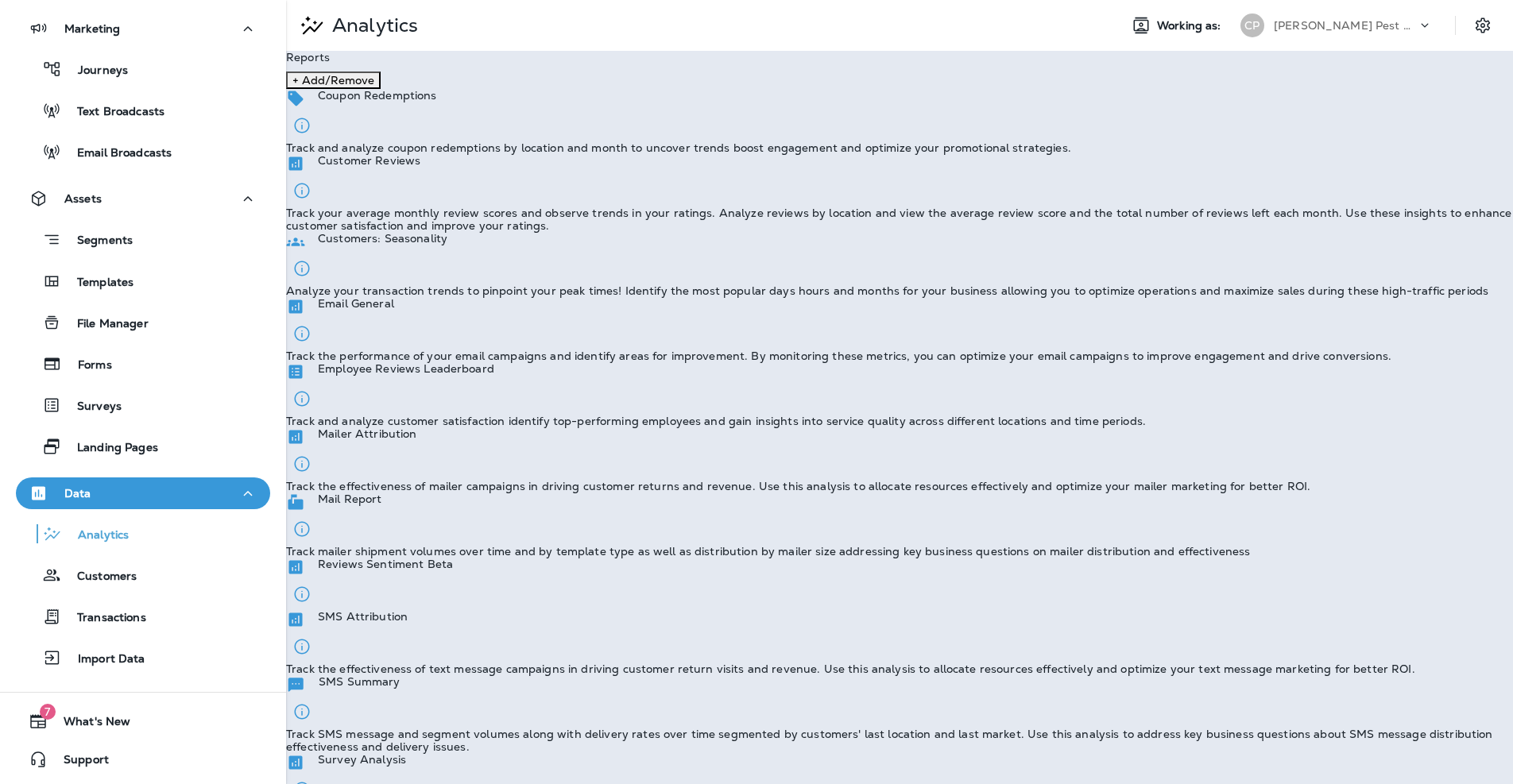
click at [1267, 350] on p "Track the performance of your email campaigns and identify areas for improvemen…" at bounding box center [839, 356] width 1105 height 13
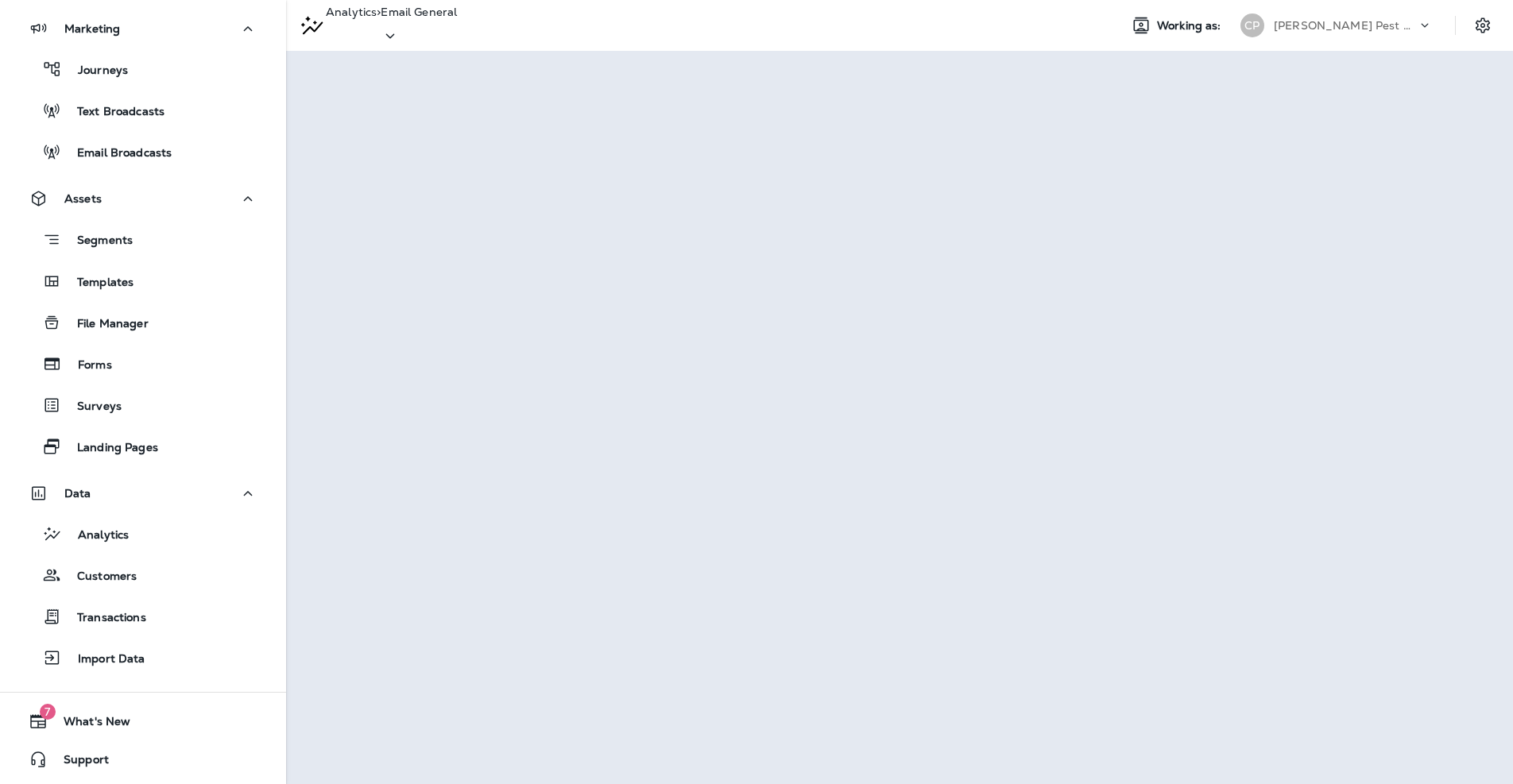
click at [457, 18] on p "Email General" at bounding box center [419, 11] width 76 height 13
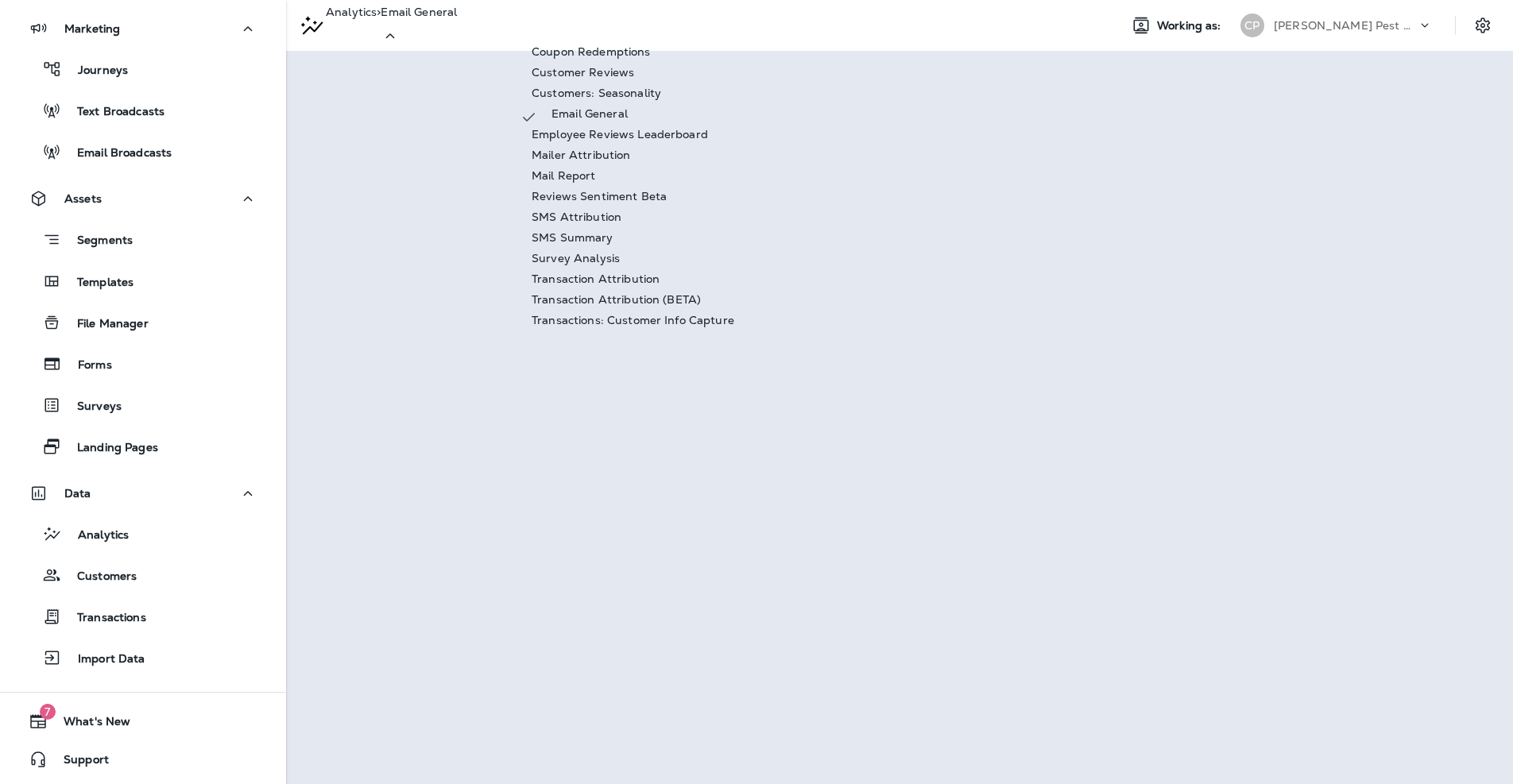
click at [613, 306] on p "Transaction Attribution (BETA)" at bounding box center [617, 300] width 169 height 13
